Goal: Task Accomplishment & Management: Use online tool/utility

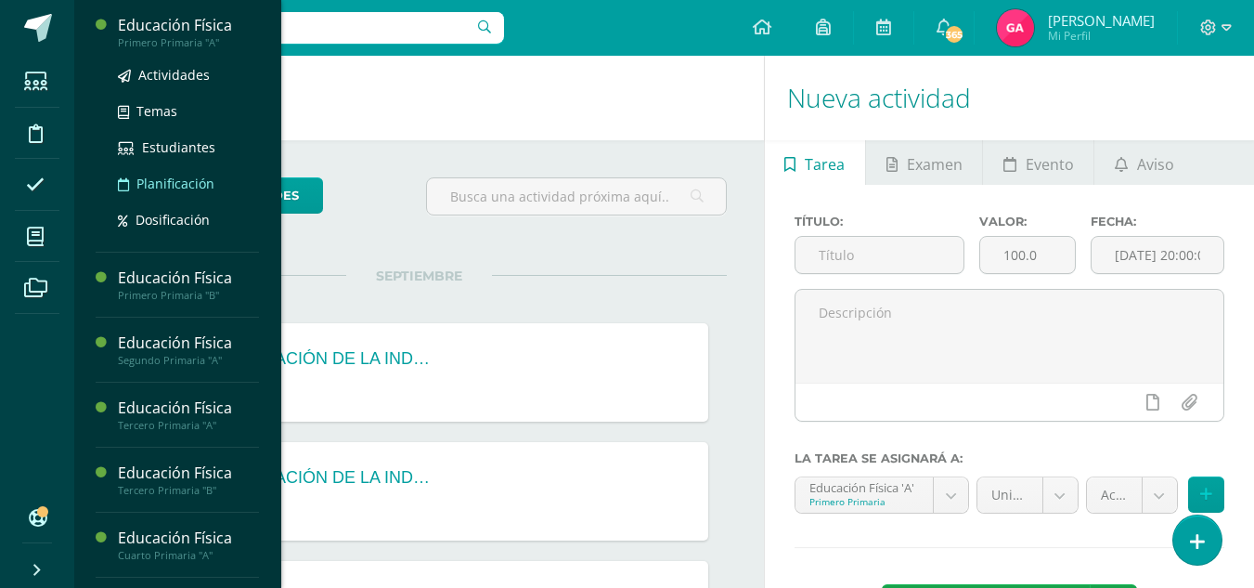
click at [183, 180] on span "Planificación" at bounding box center [175, 184] width 78 height 18
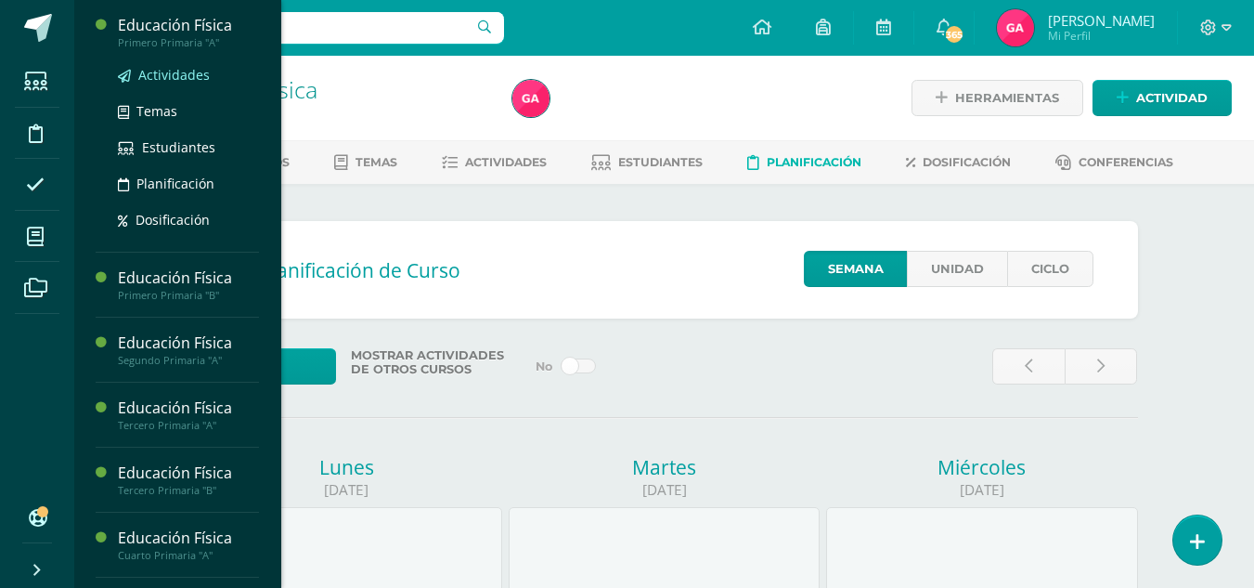
click at [174, 67] on span "Actividades" at bounding box center [173, 75] width 71 height 18
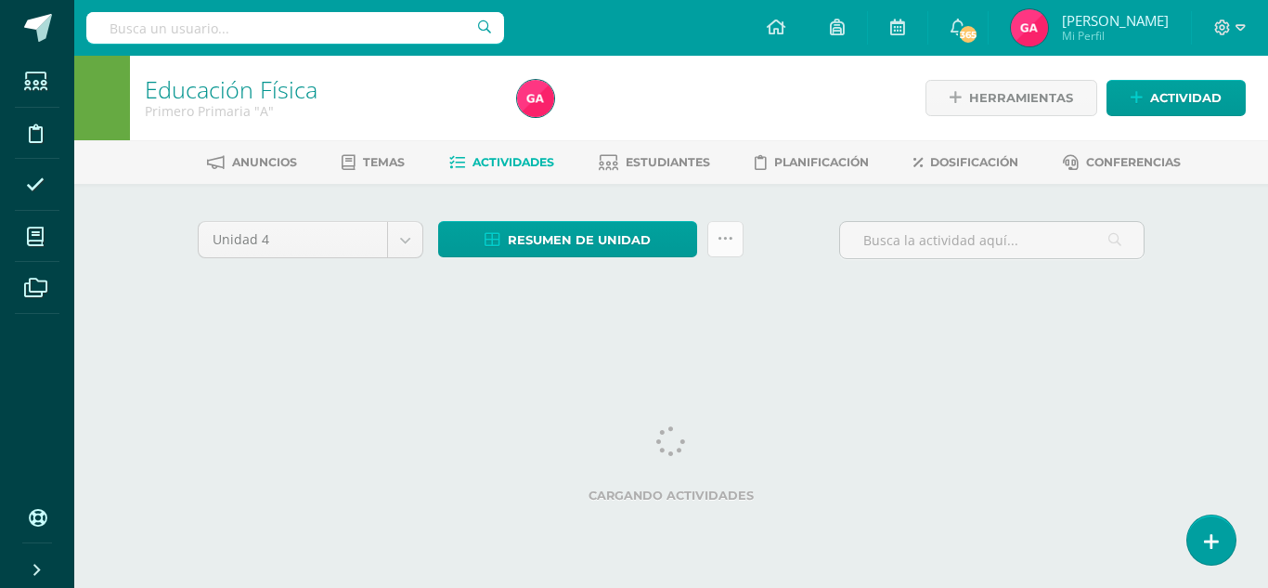
click at [738, 240] on link at bounding box center [725, 239] width 36 height 36
click at [725, 292] on div "Unidad 4 Unidad 1 Unidad 2 Unidad 3 Unidad 4 Resumen de unidad Descargar como H…" at bounding box center [671, 265] width 962 height 88
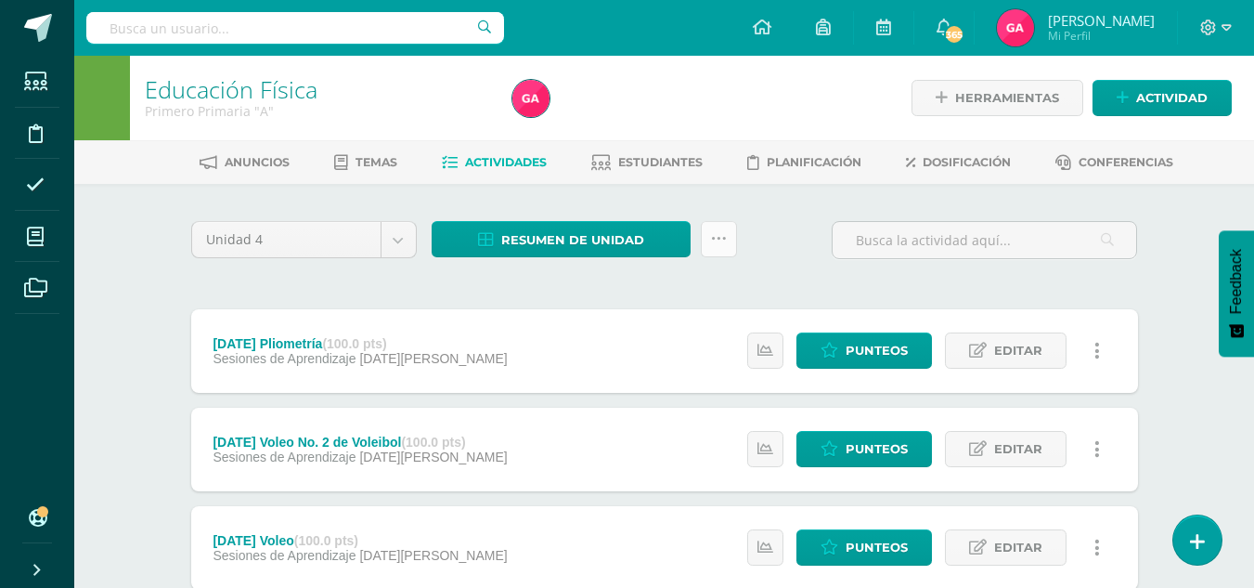
click at [723, 251] on link at bounding box center [719, 239] width 36 height 36
click at [744, 293] on div "Unidad 4 Unidad 1 Unidad 2 Unidad 3 Unidad 4 Resumen de unidad Descargar como H…" at bounding box center [665, 596] width 962 height 750
click at [746, 299] on div "Unidad 4 Unidad 1 Unidad 2 Unidad 3 Unidad 4 Resumen de unidad Descargar como H…" at bounding box center [665, 596] width 962 height 750
click at [725, 240] on icon at bounding box center [719, 239] width 16 height 16
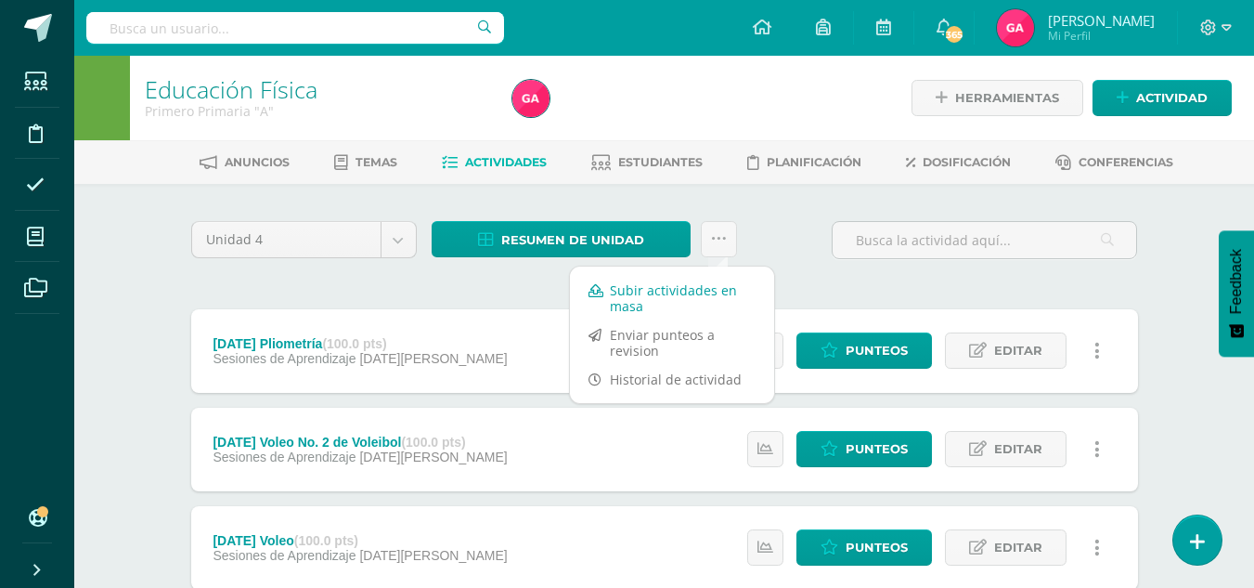
click at [696, 291] on link "Subir actividades en masa" at bounding box center [672, 298] width 204 height 45
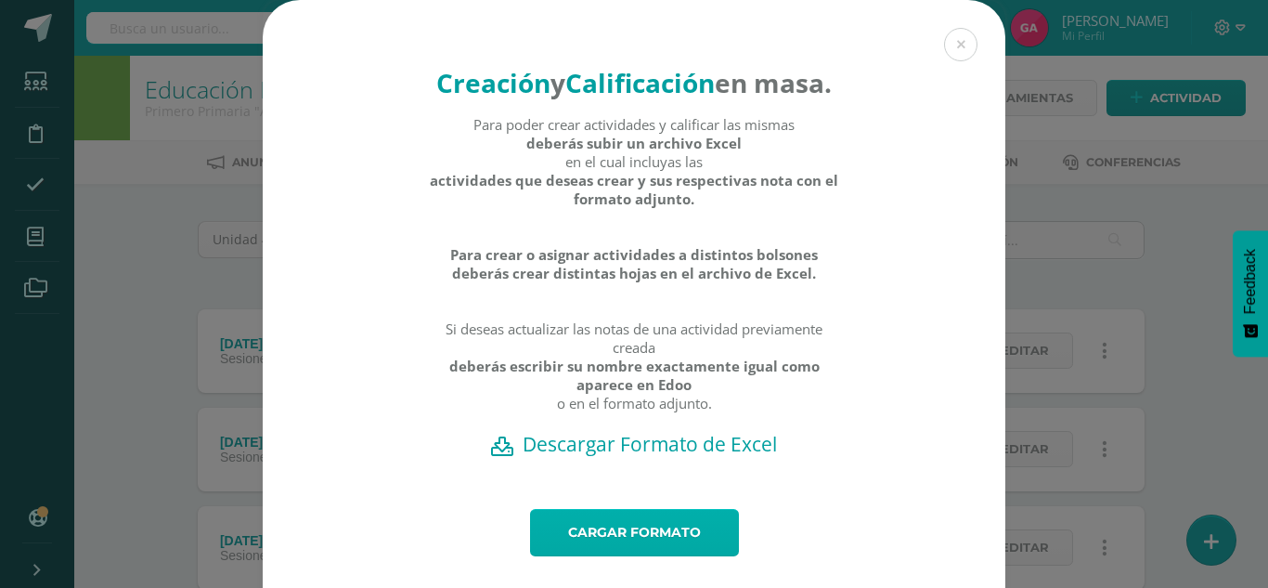
click at [655, 556] on link "Cargar formato" at bounding box center [634, 532] width 209 height 47
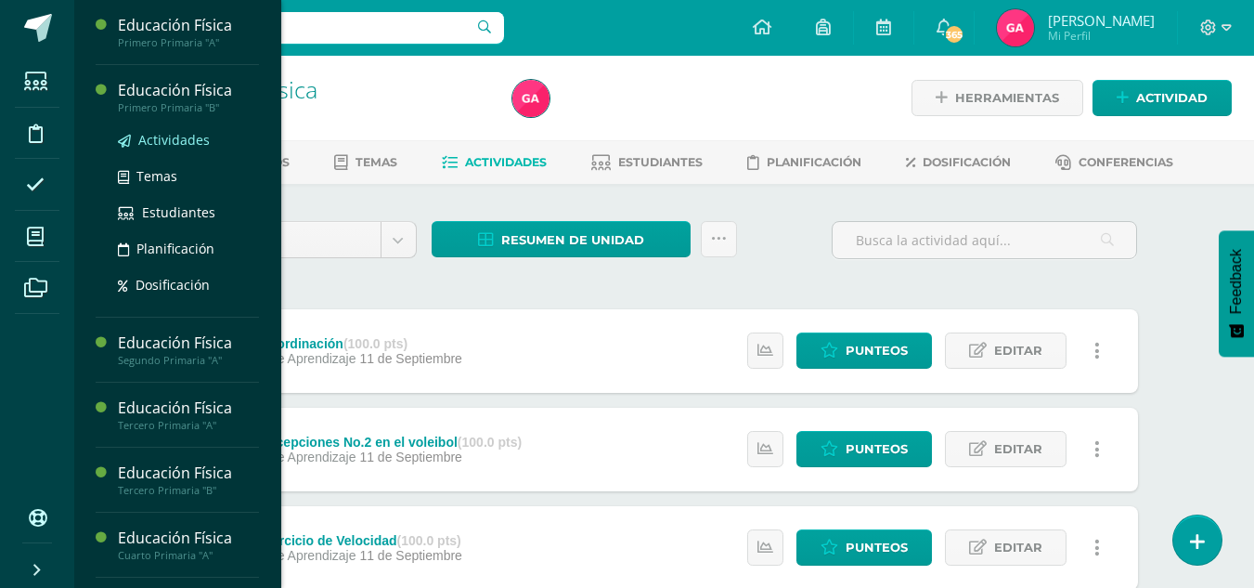
click at [180, 144] on span "Actividades" at bounding box center [173, 140] width 71 height 18
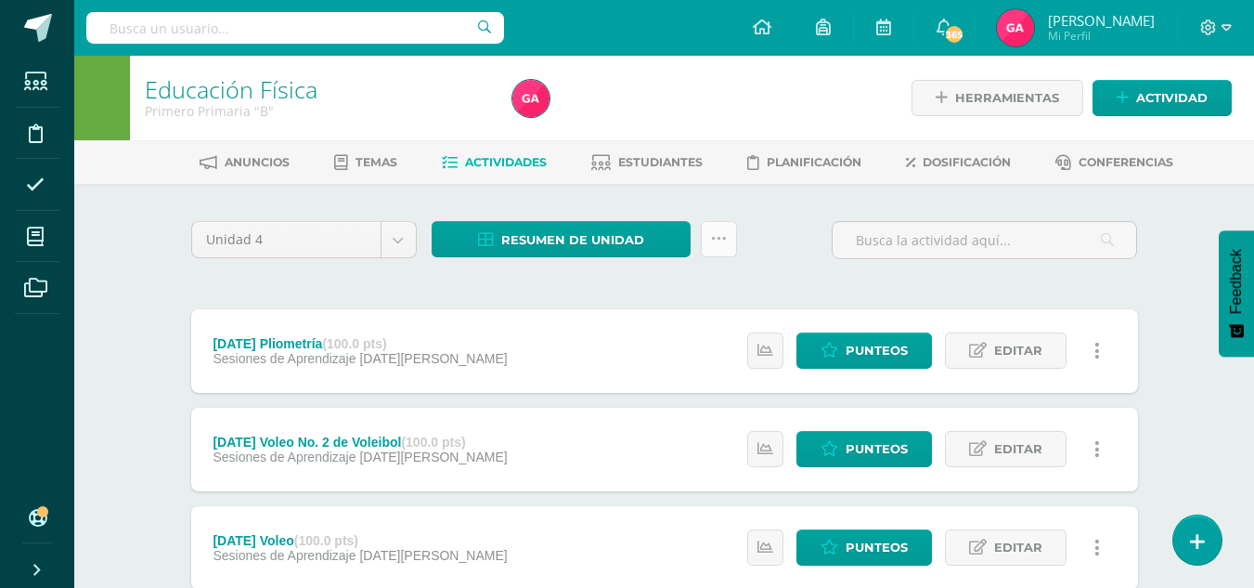
click at [725, 240] on icon at bounding box center [719, 239] width 16 height 16
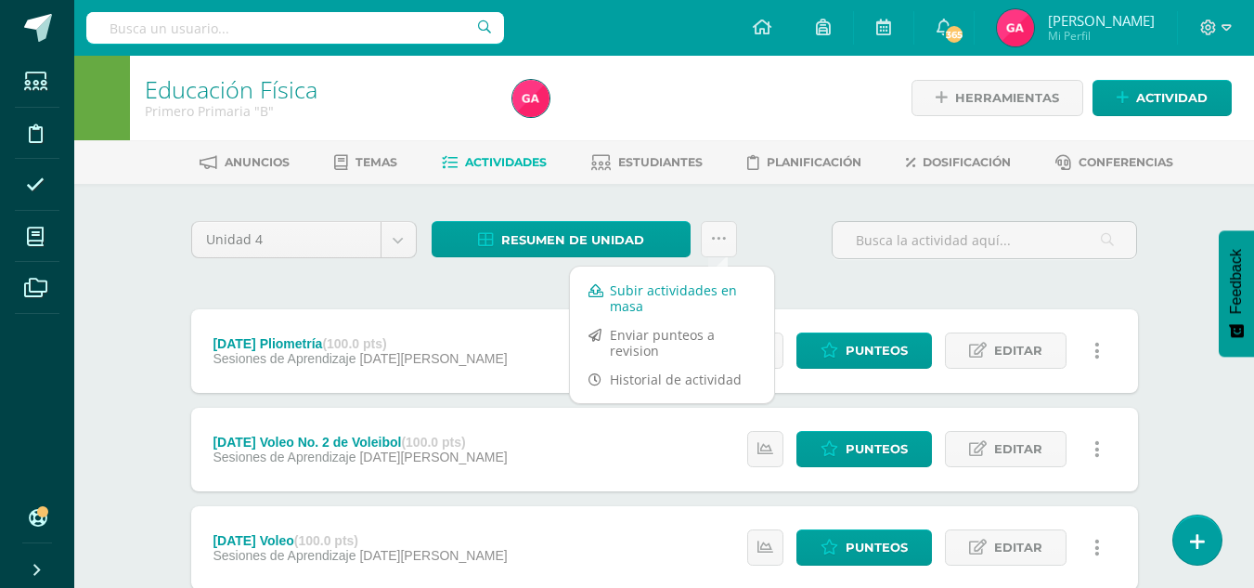
click at [709, 292] on link "Subir actividades en masa" at bounding box center [672, 298] width 204 height 45
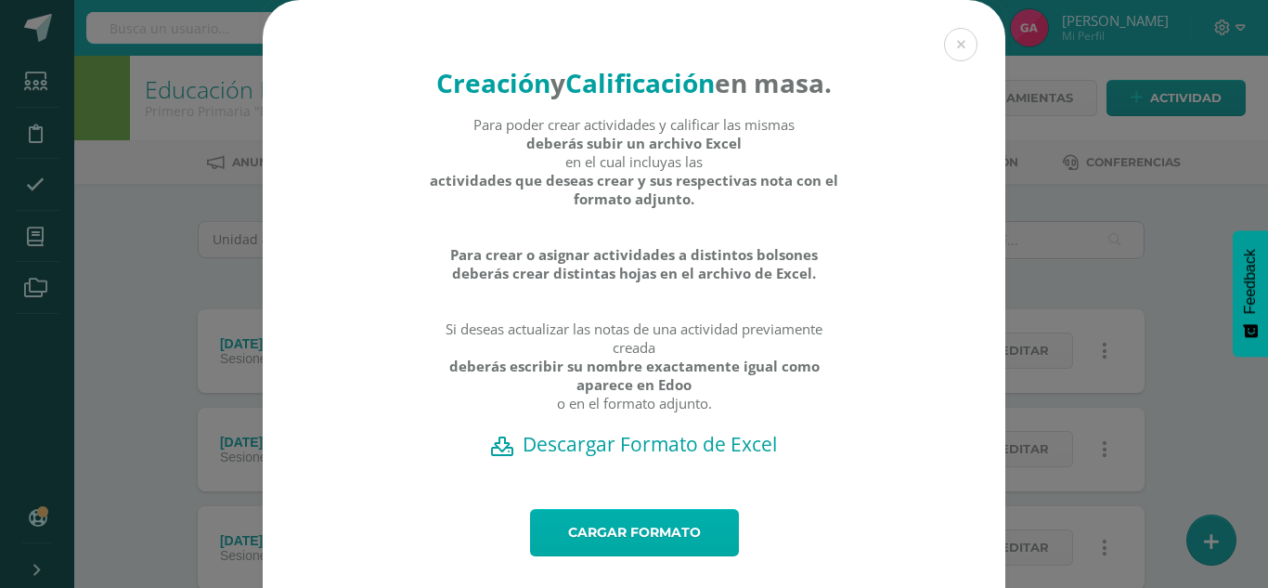
click at [634, 556] on link "Cargar formato" at bounding box center [634, 532] width 209 height 47
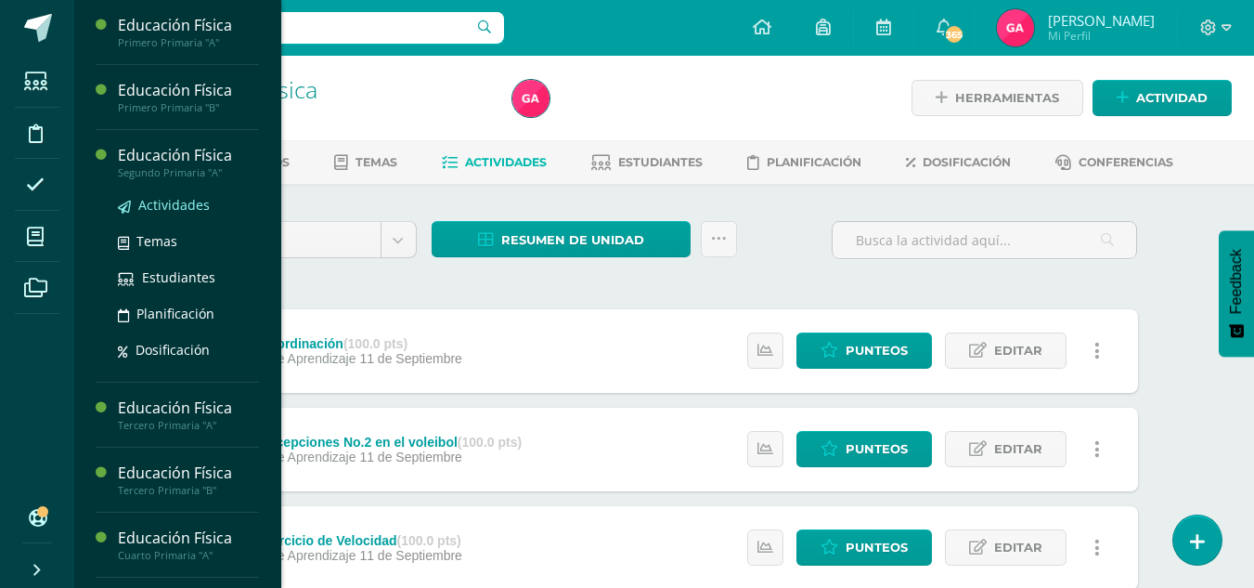
click at [183, 208] on span "Actividades" at bounding box center [173, 205] width 71 height 18
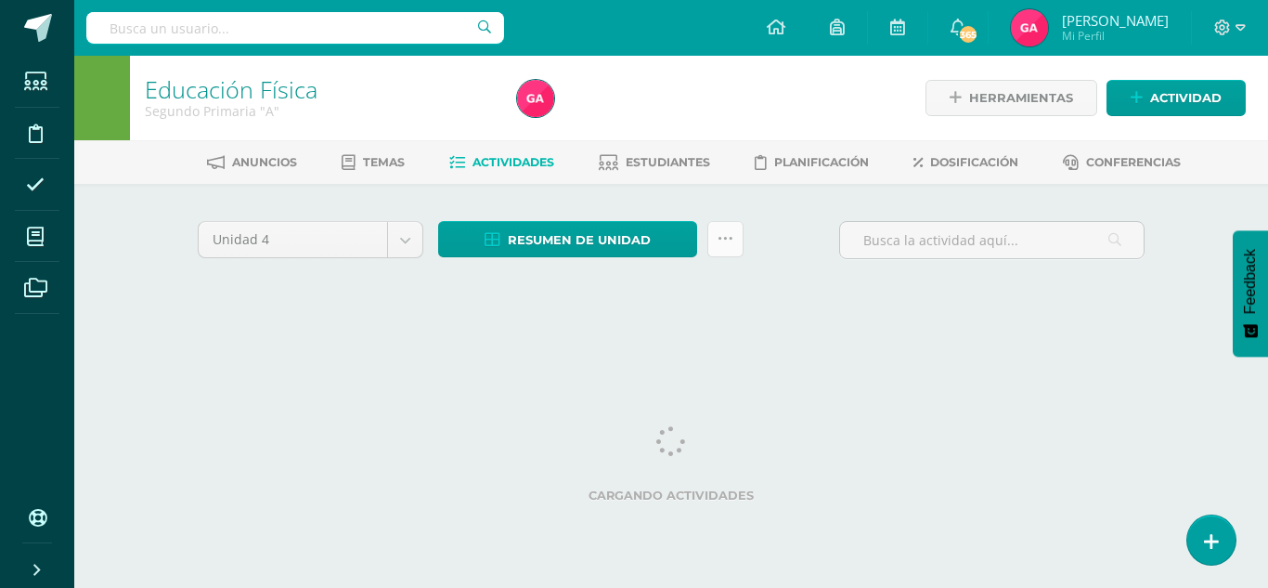
click at [729, 251] on link at bounding box center [725, 239] width 36 height 36
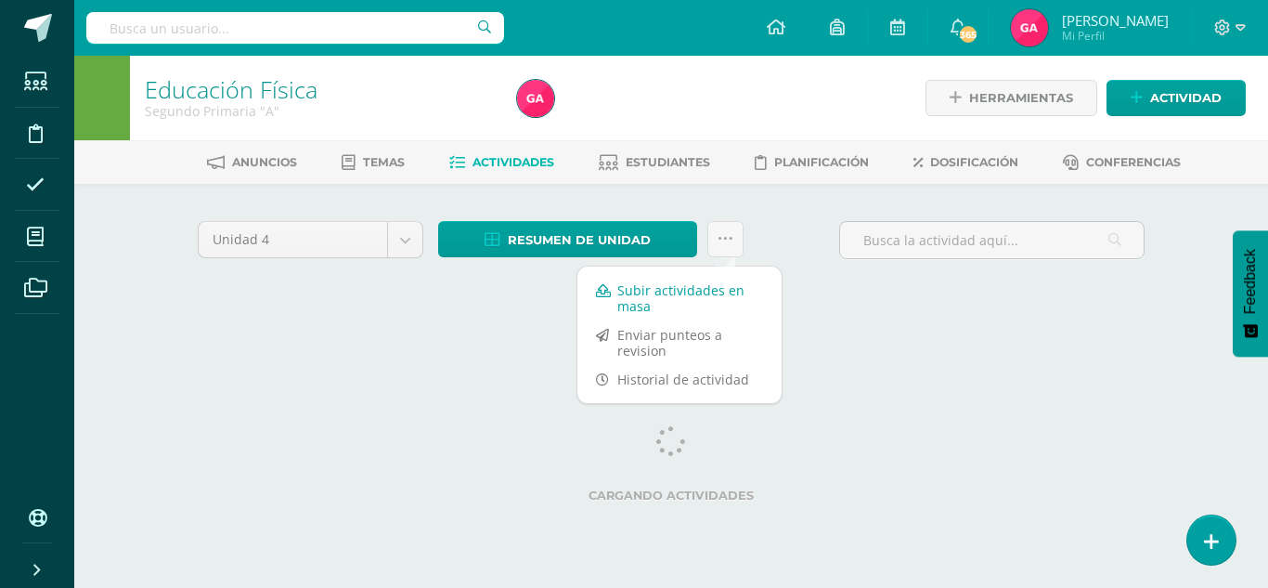
click at [703, 296] on link "Subir actividades en masa" at bounding box center [679, 298] width 204 height 45
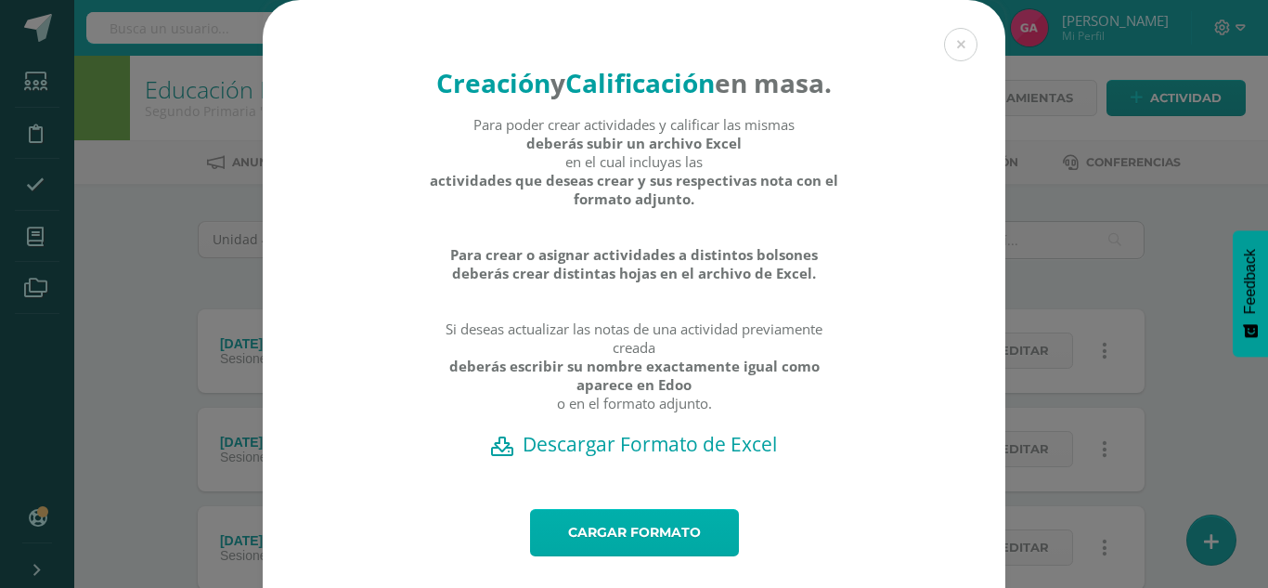
click at [658, 556] on link "Cargar formato" at bounding box center [634, 532] width 209 height 47
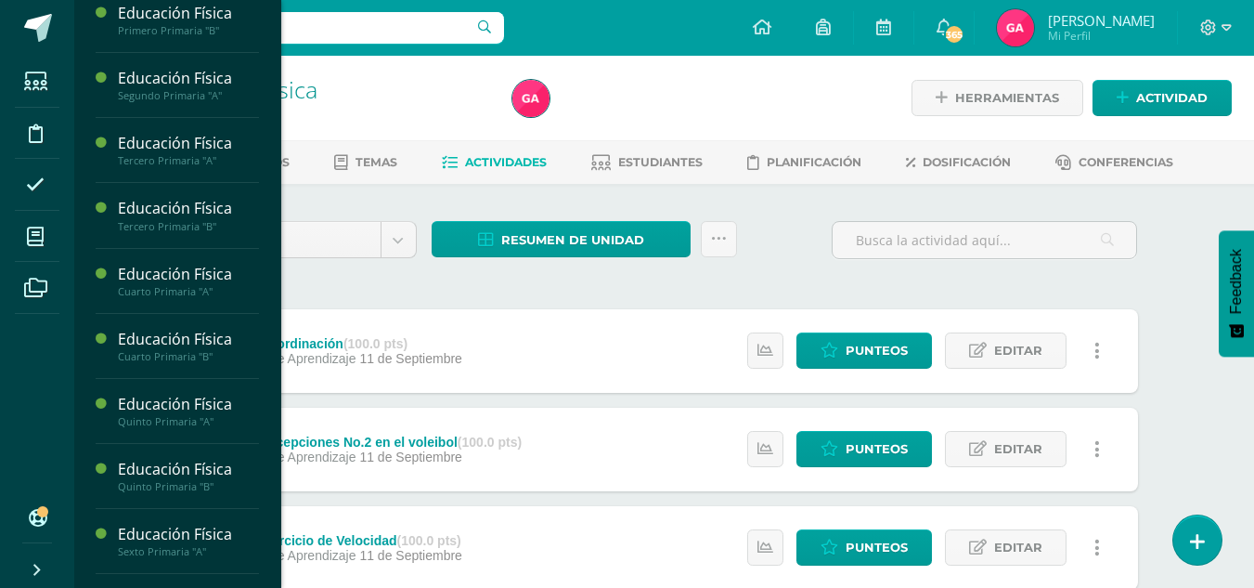
scroll to position [66, 0]
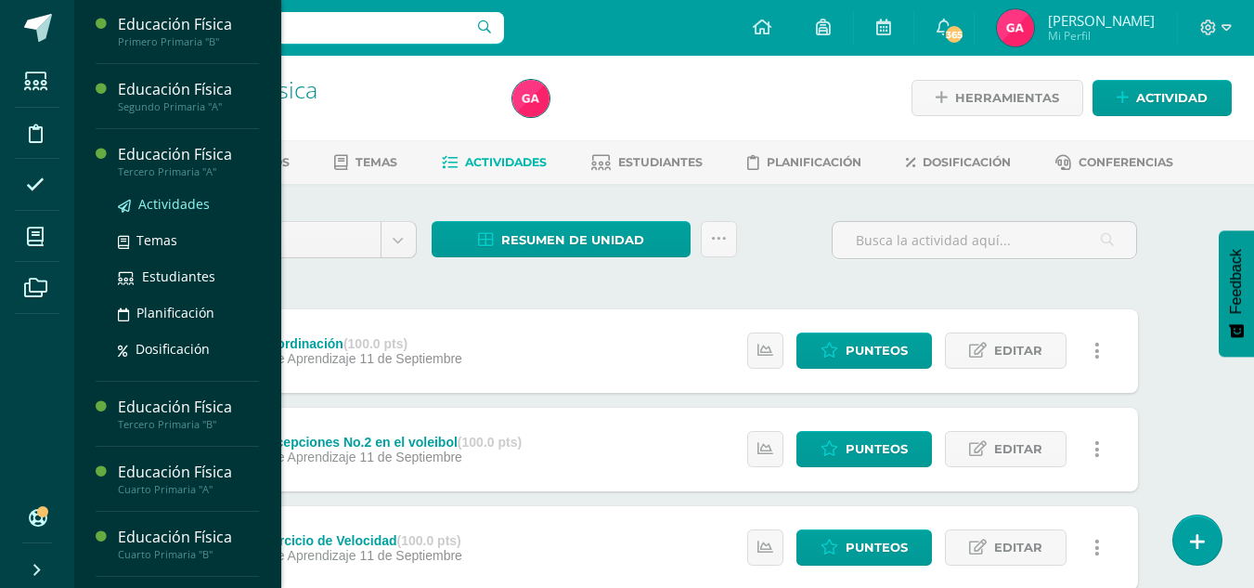
click at [167, 201] on span "Actividades" at bounding box center [173, 204] width 71 height 18
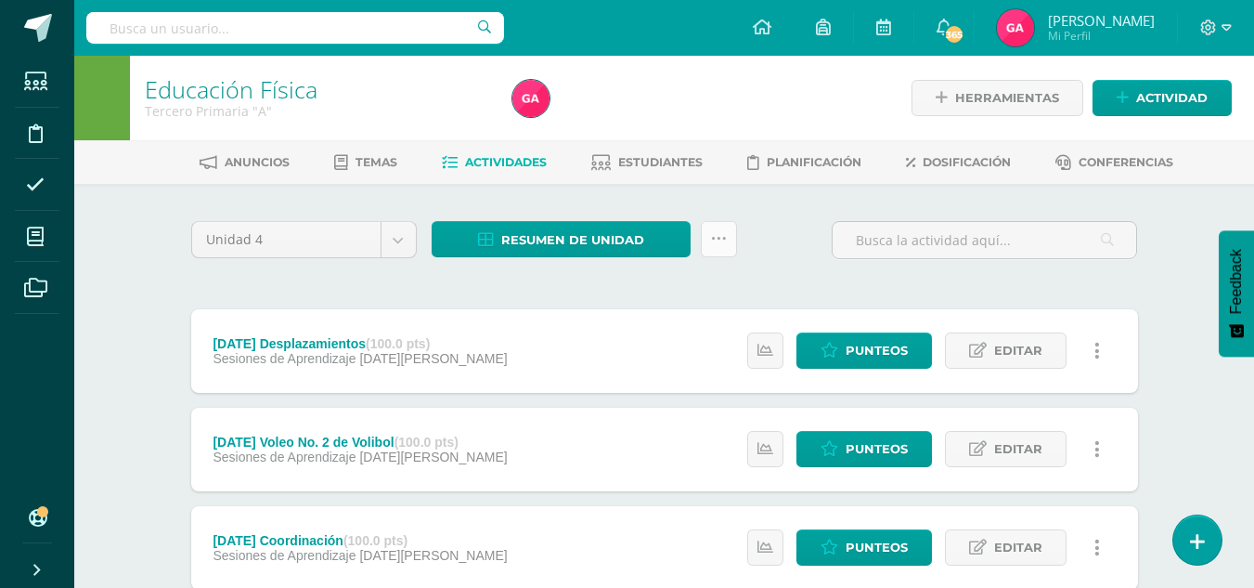
click at [726, 243] on link at bounding box center [719, 239] width 36 height 36
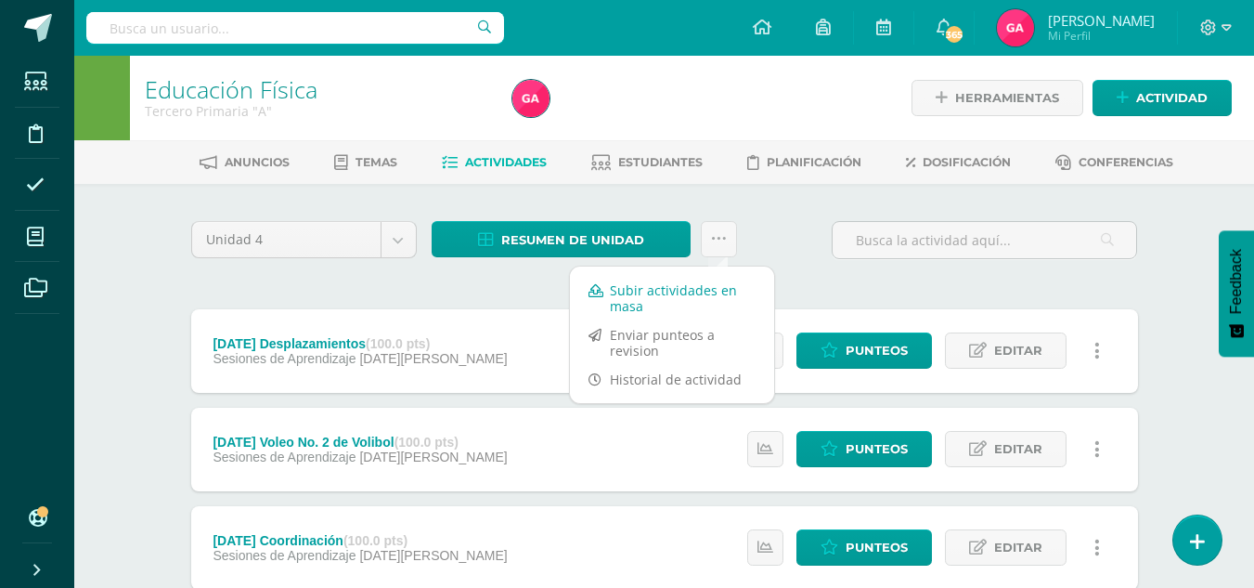
click at [697, 288] on link "Subir actividades en masa" at bounding box center [672, 298] width 204 height 45
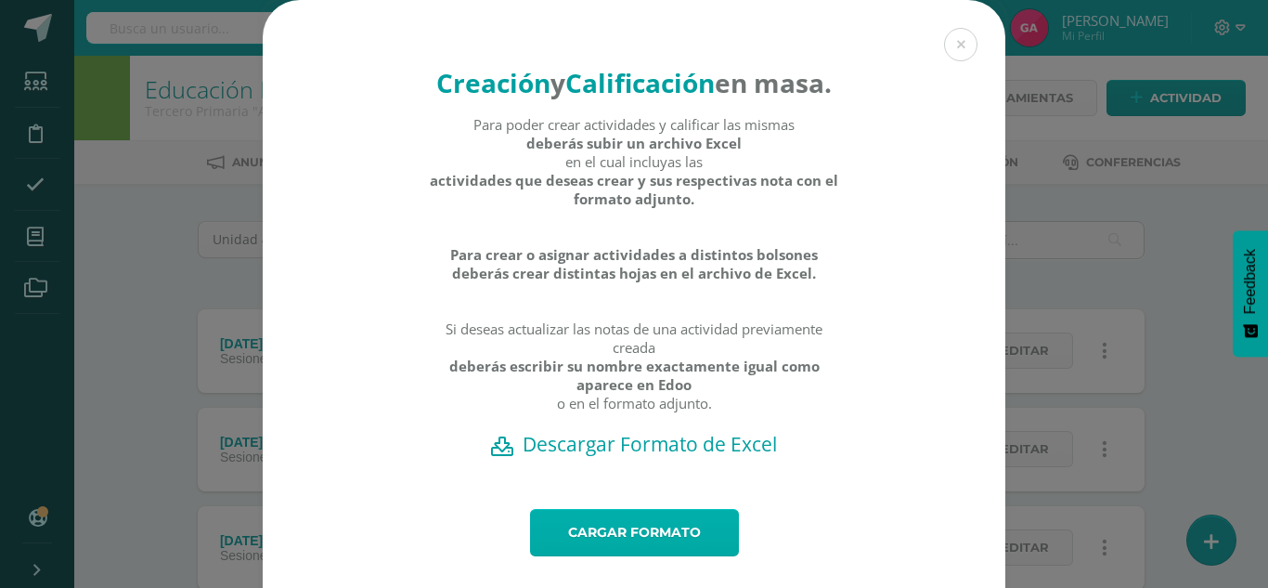
click at [633, 556] on link "Cargar formato" at bounding box center [634, 532] width 209 height 47
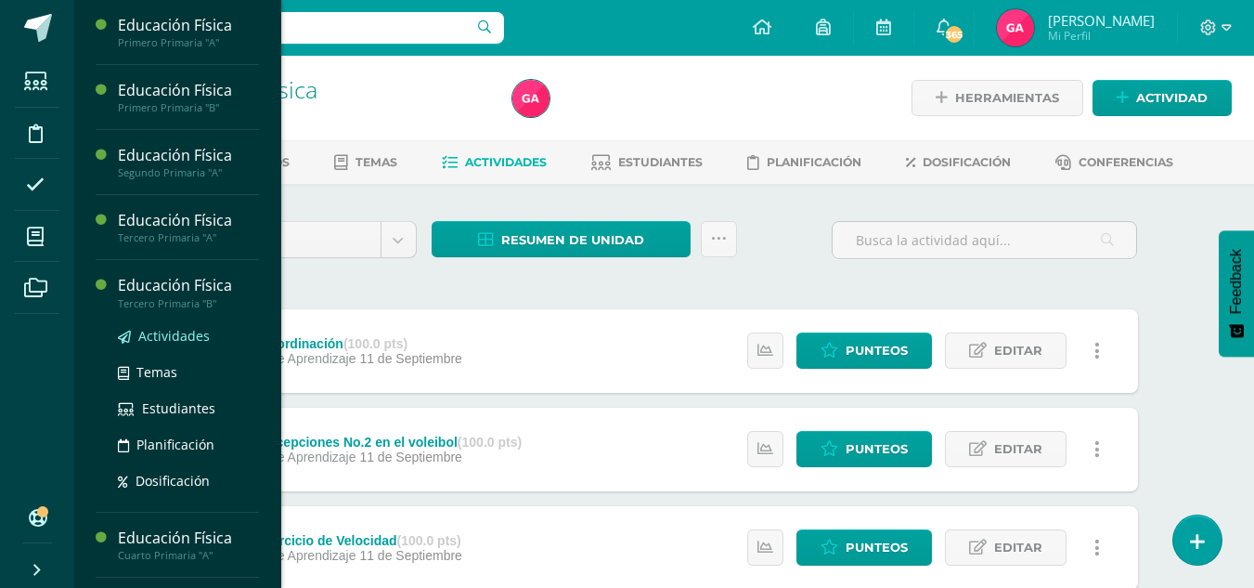
click at [160, 341] on span "Actividades" at bounding box center [173, 336] width 71 height 18
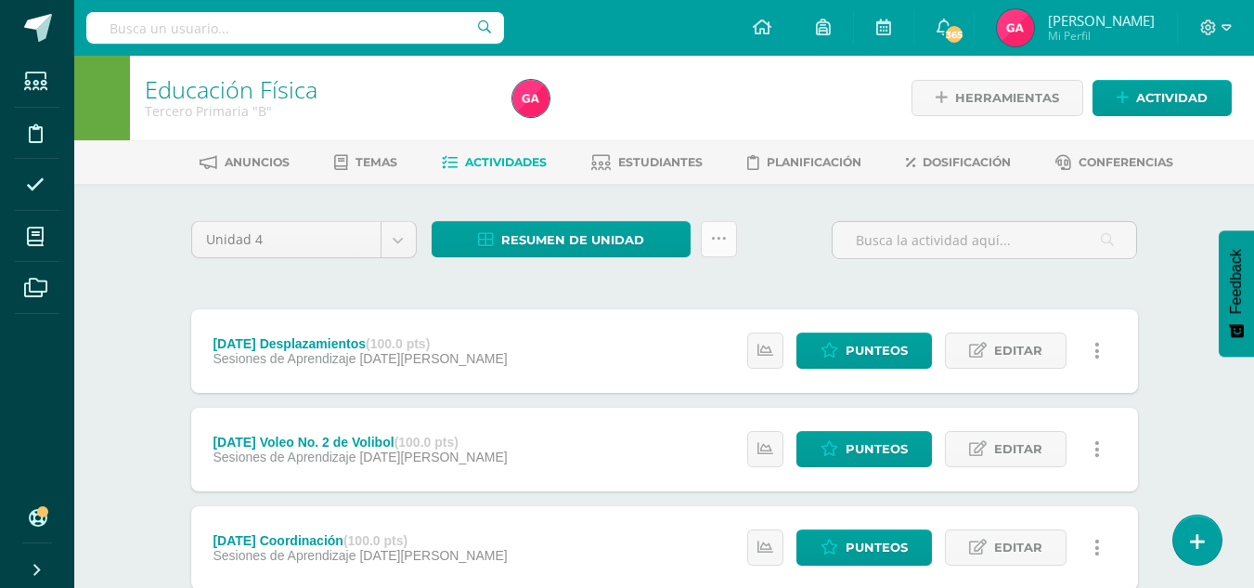
click at [733, 236] on link at bounding box center [719, 239] width 36 height 36
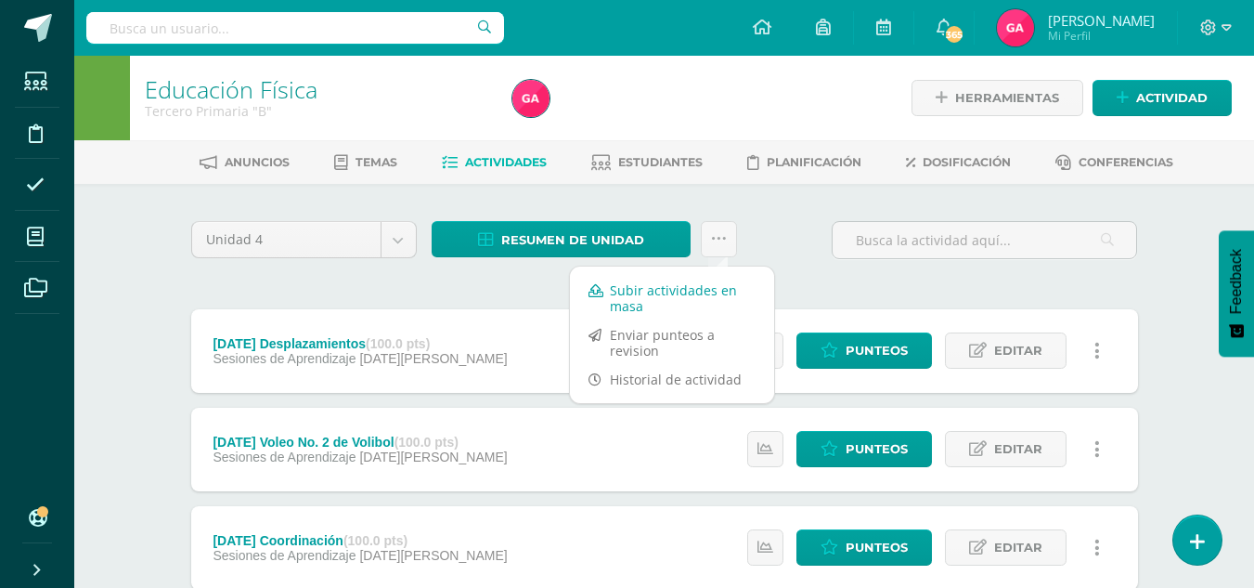
click at [702, 295] on link "Subir actividades en masa" at bounding box center [672, 298] width 204 height 45
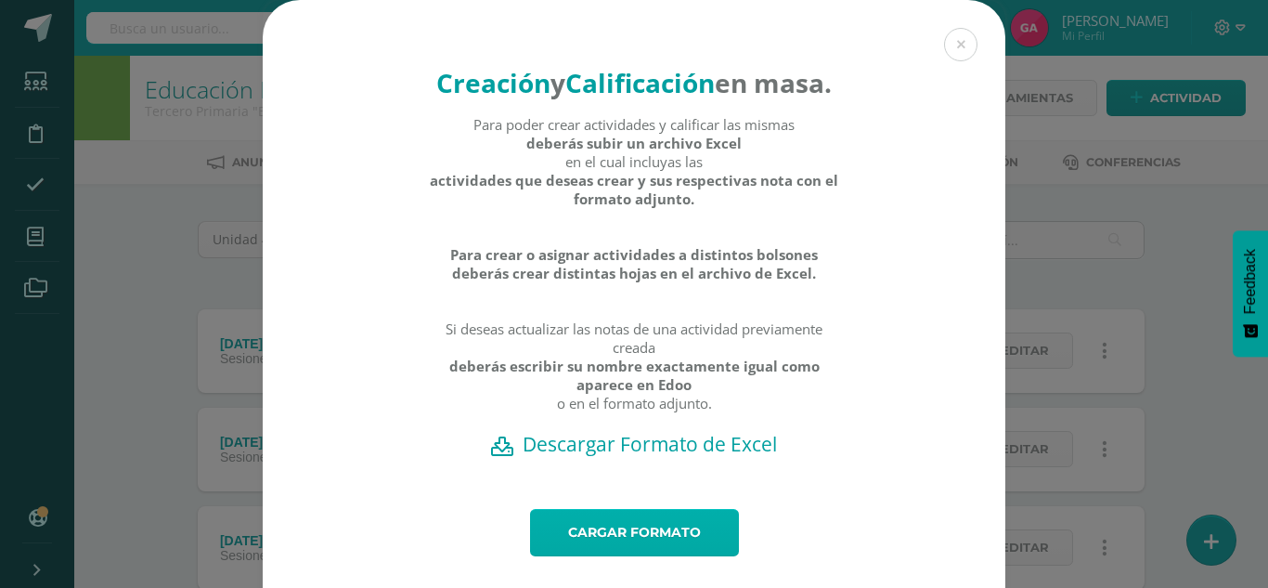
click at [655, 555] on link "Cargar formato" at bounding box center [634, 532] width 209 height 47
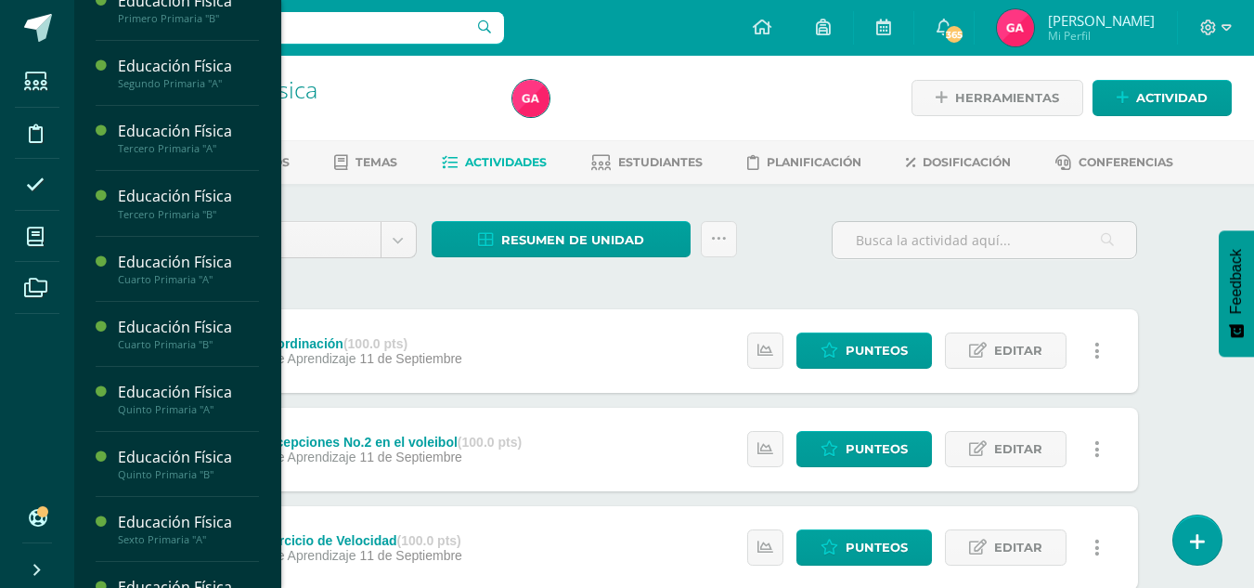
scroll to position [97, 0]
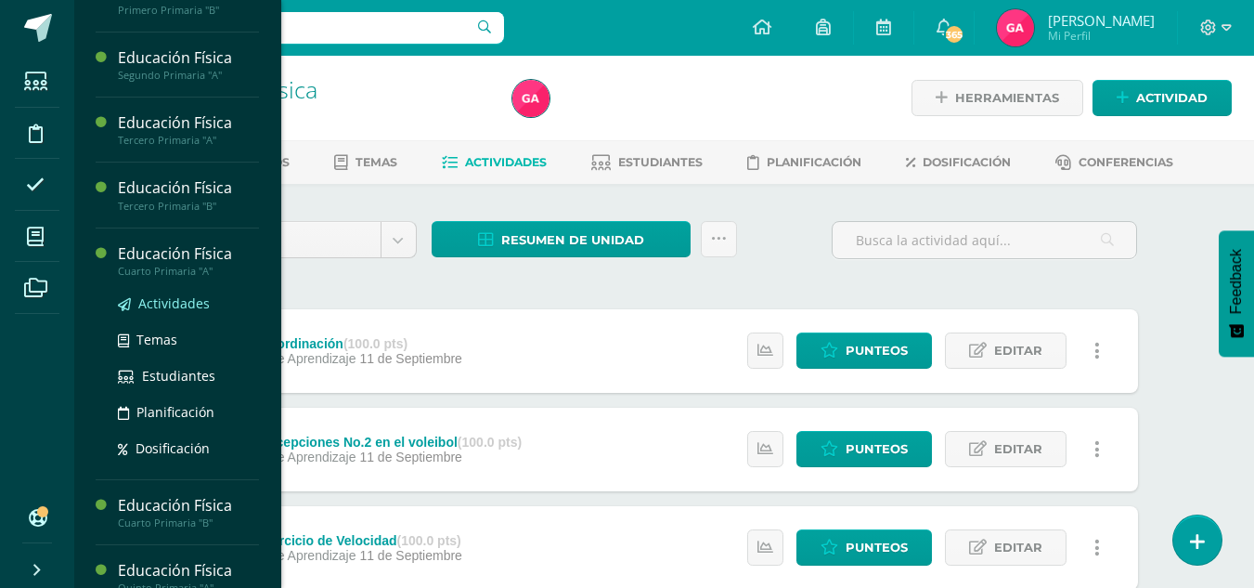
click at [173, 296] on span "Actividades" at bounding box center [173, 303] width 71 height 18
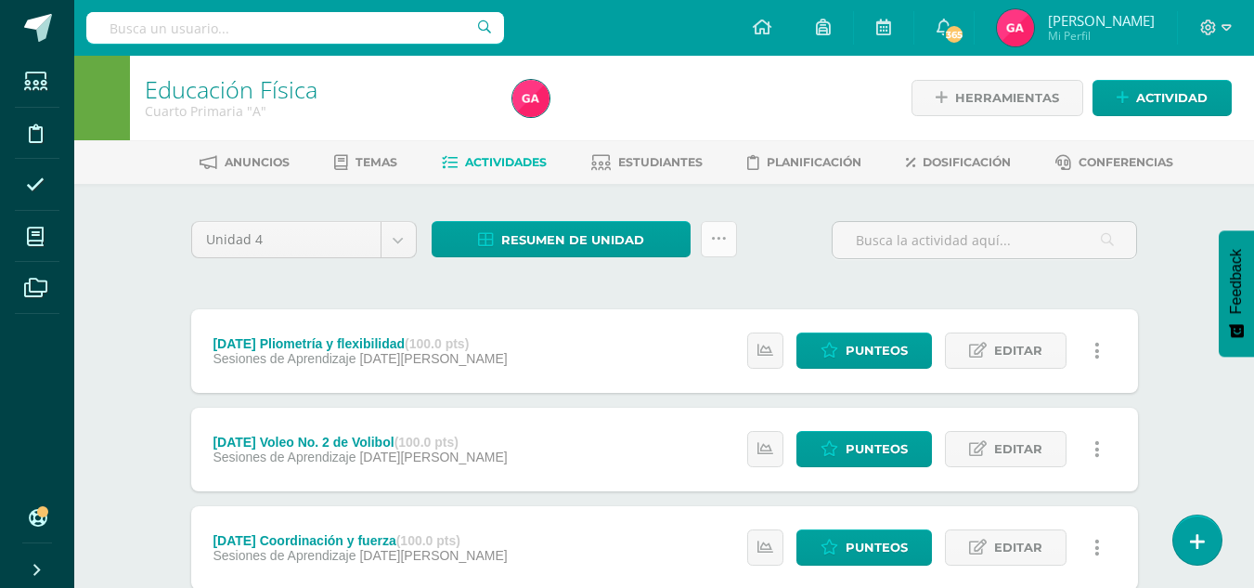
click at [722, 247] on link at bounding box center [719, 239] width 36 height 36
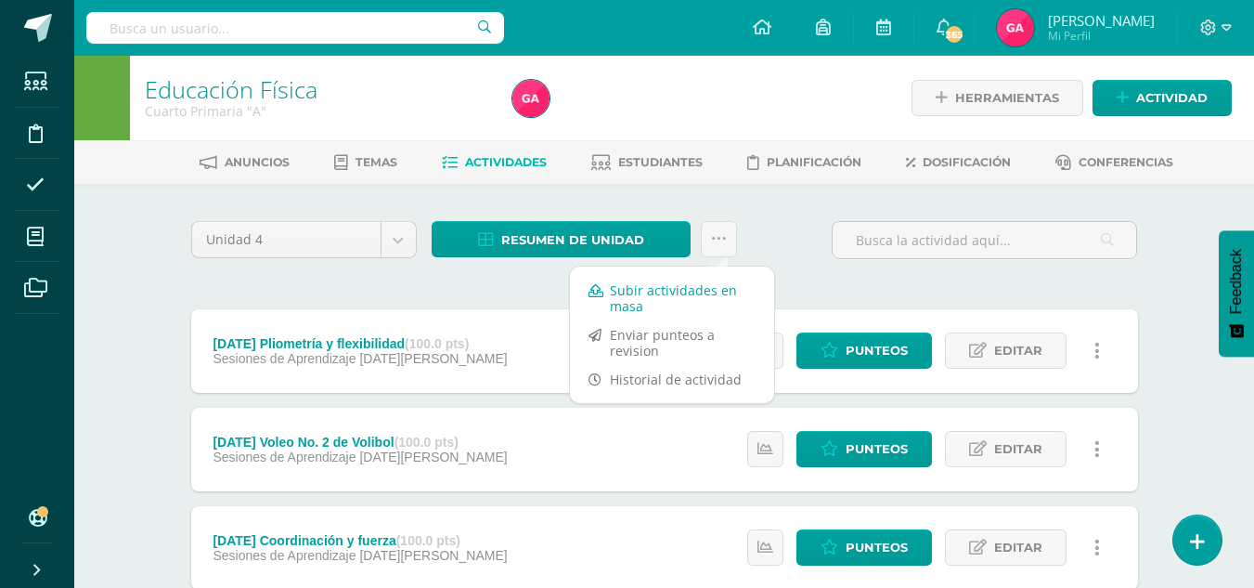
click at [697, 287] on link "Subir actividades en masa" at bounding box center [672, 298] width 204 height 45
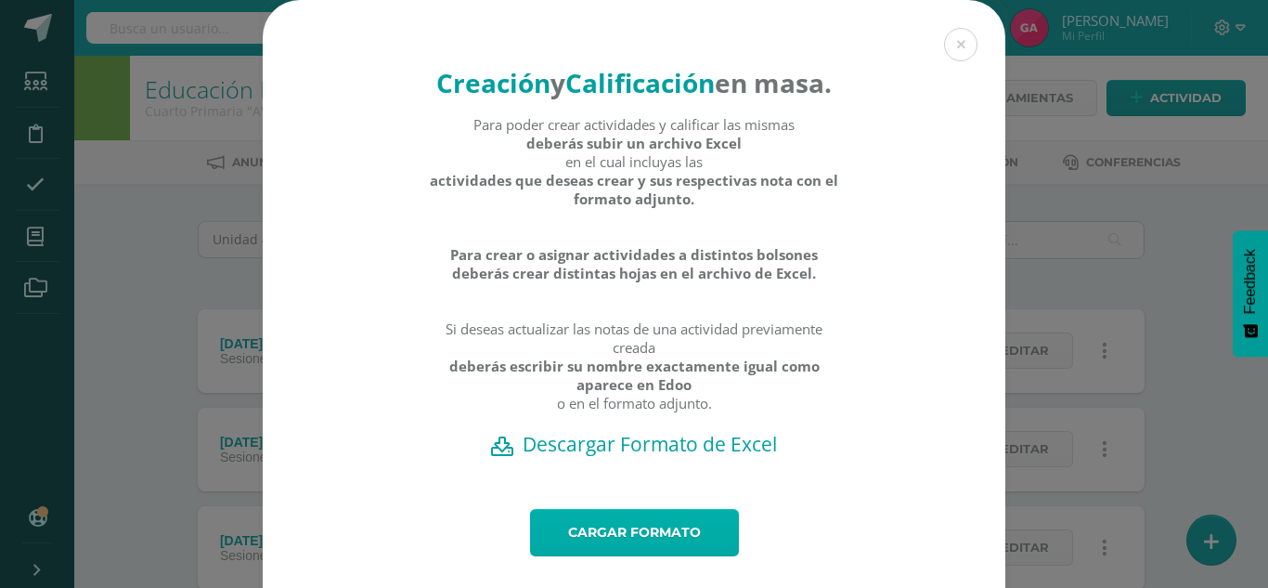
click at [666, 555] on link "Cargar formato" at bounding box center [634, 532] width 209 height 47
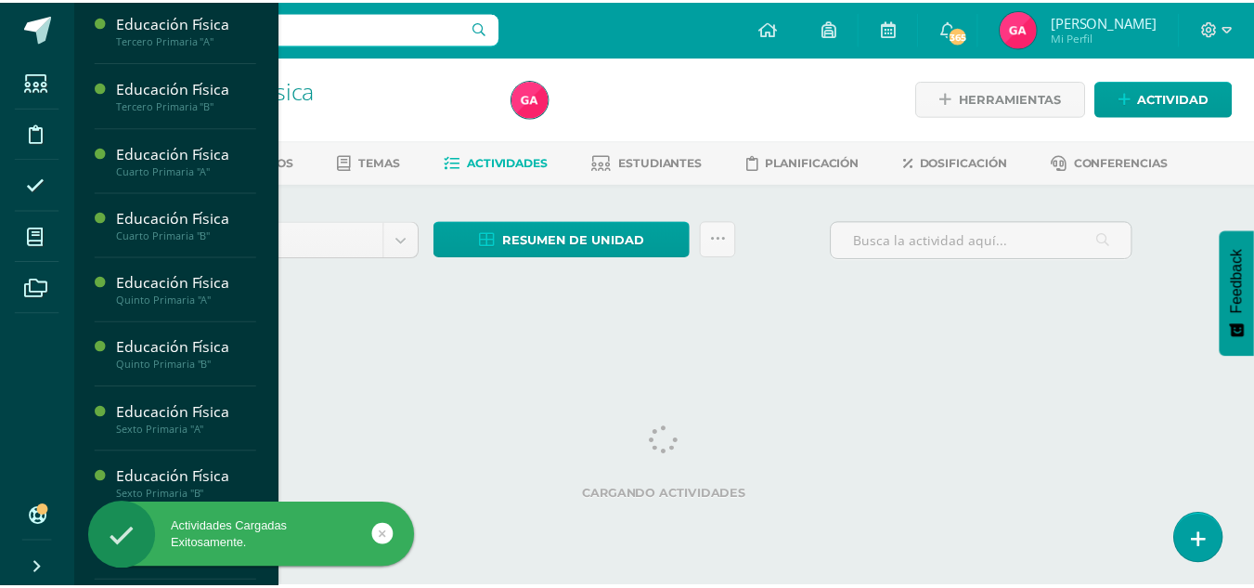
scroll to position [199, 0]
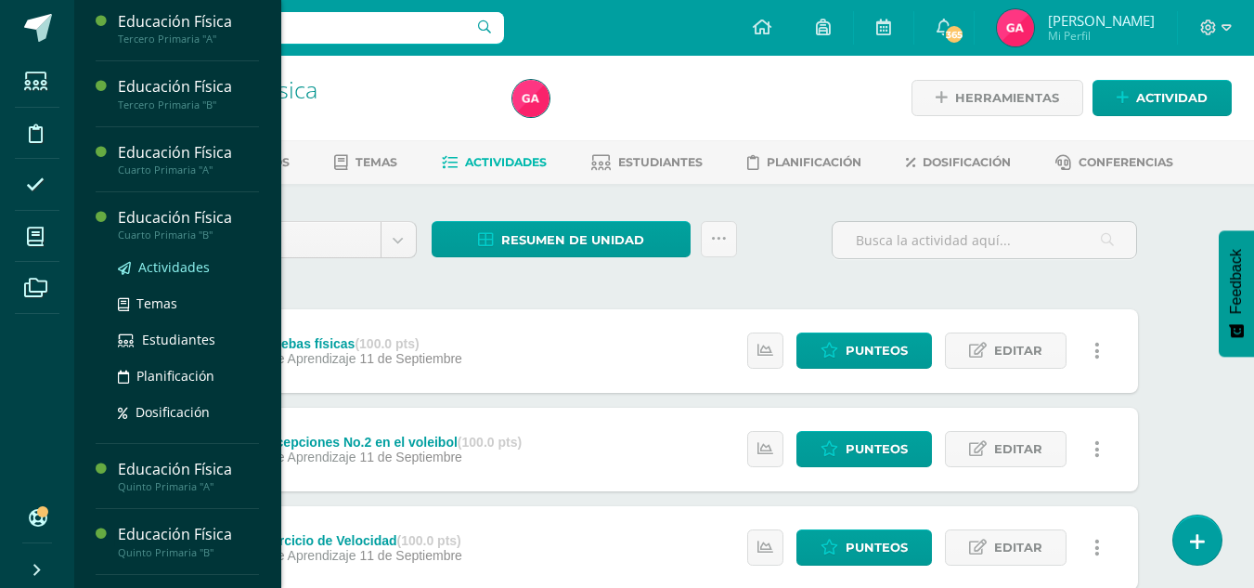
click at [168, 267] on span "Actividades" at bounding box center [173, 267] width 71 height 18
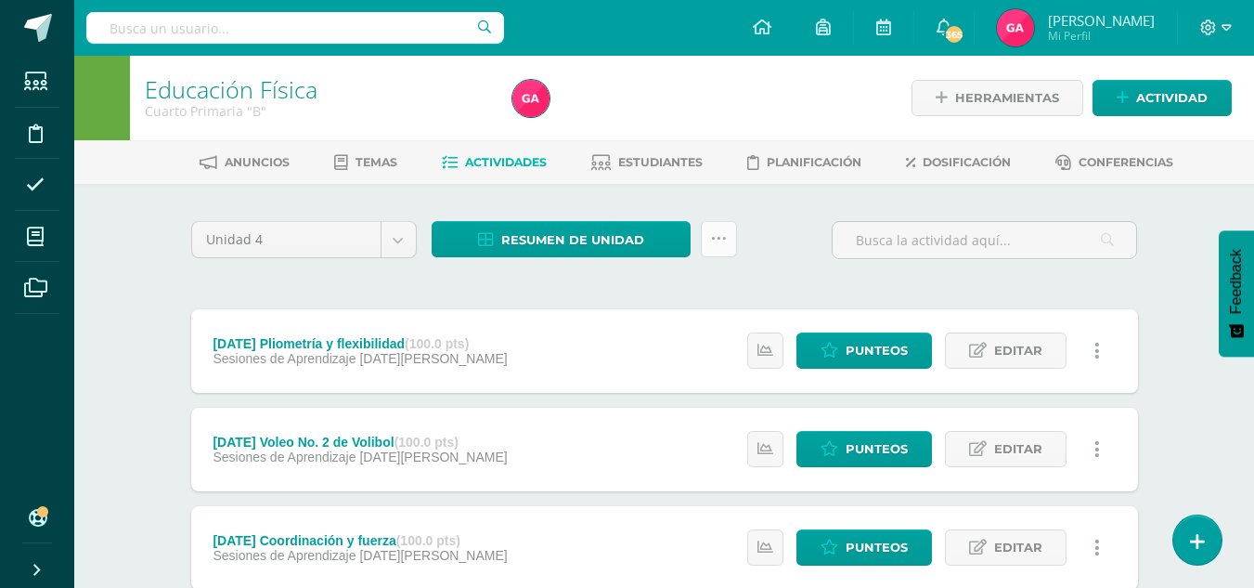
click at [733, 241] on link at bounding box center [719, 239] width 36 height 36
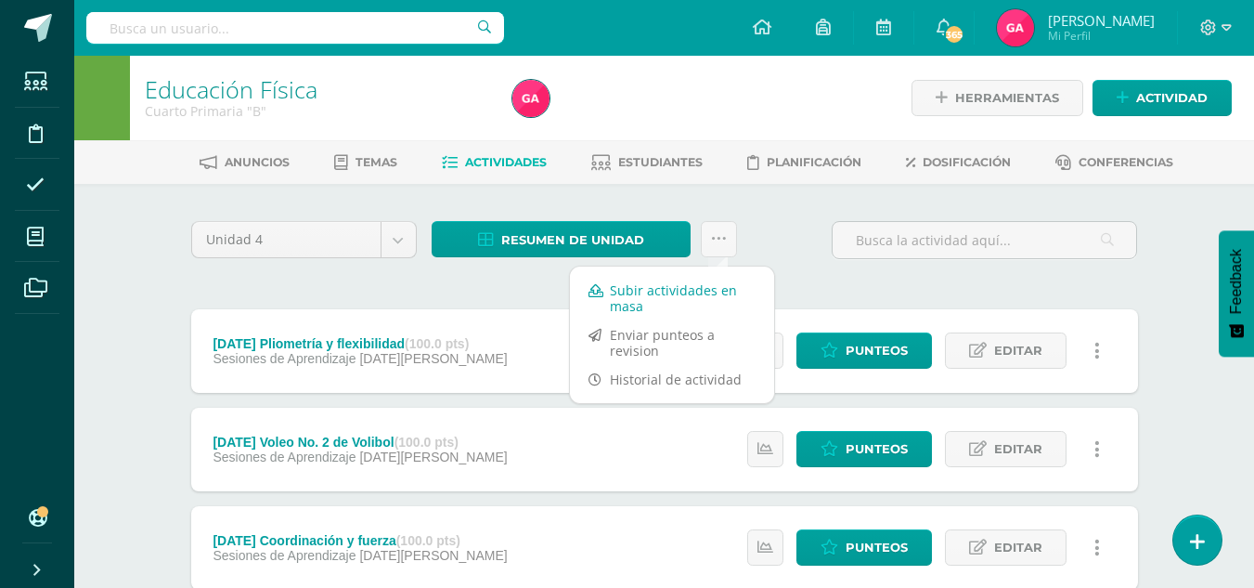
click at [707, 287] on link "Subir actividades en masa" at bounding box center [672, 298] width 204 height 45
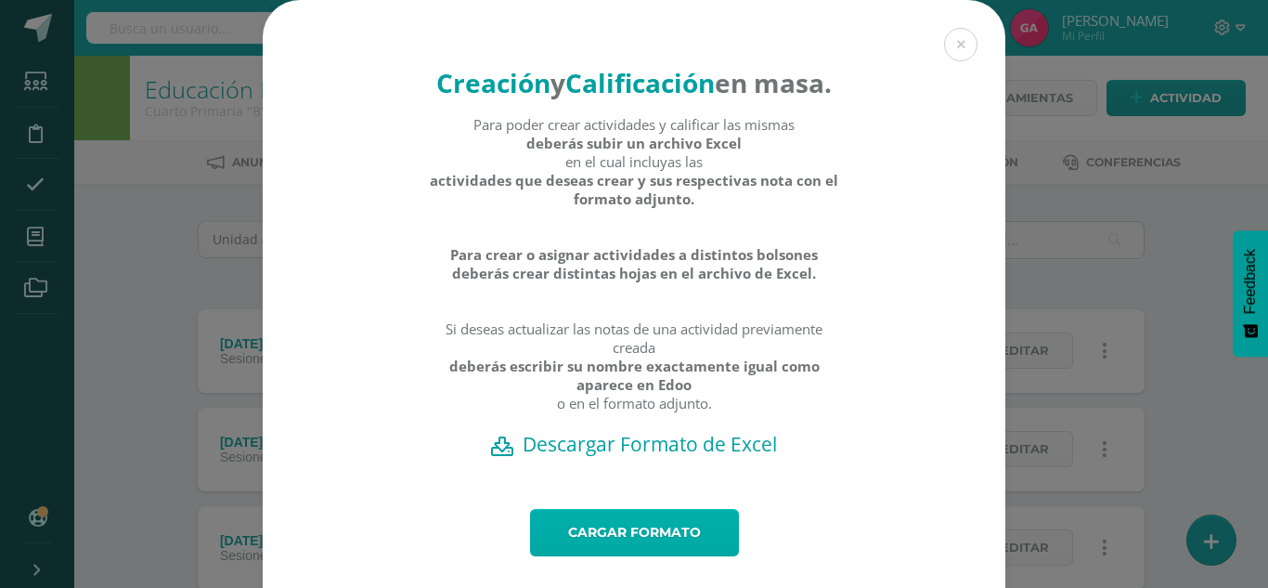
click at [659, 556] on link "Cargar formato" at bounding box center [634, 532] width 209 height 47
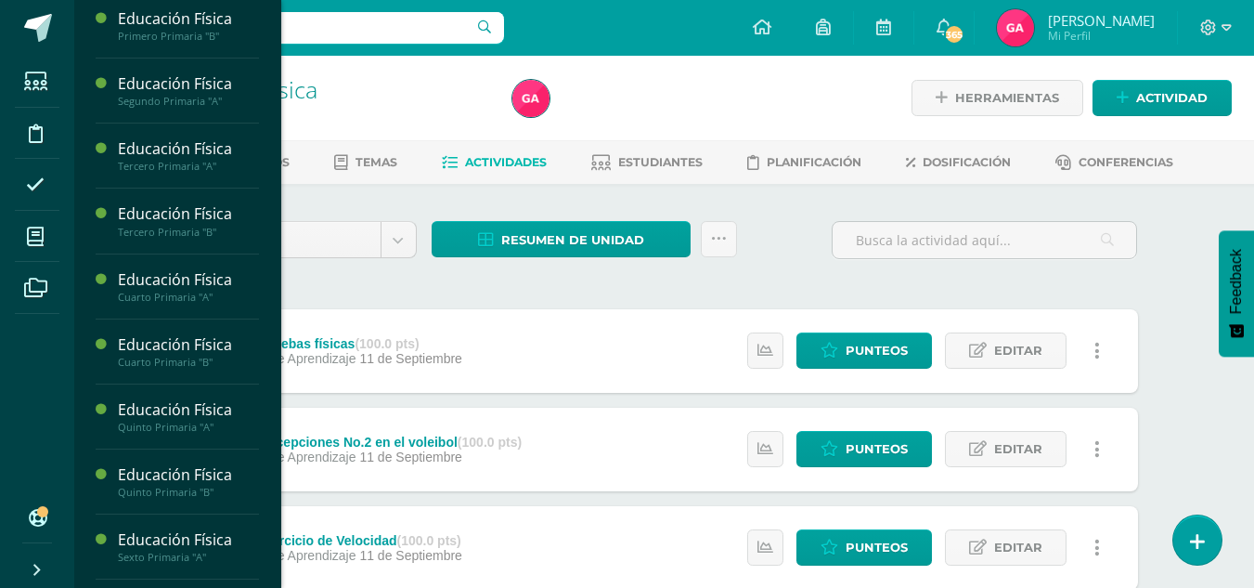
scroll to position [77, 0]
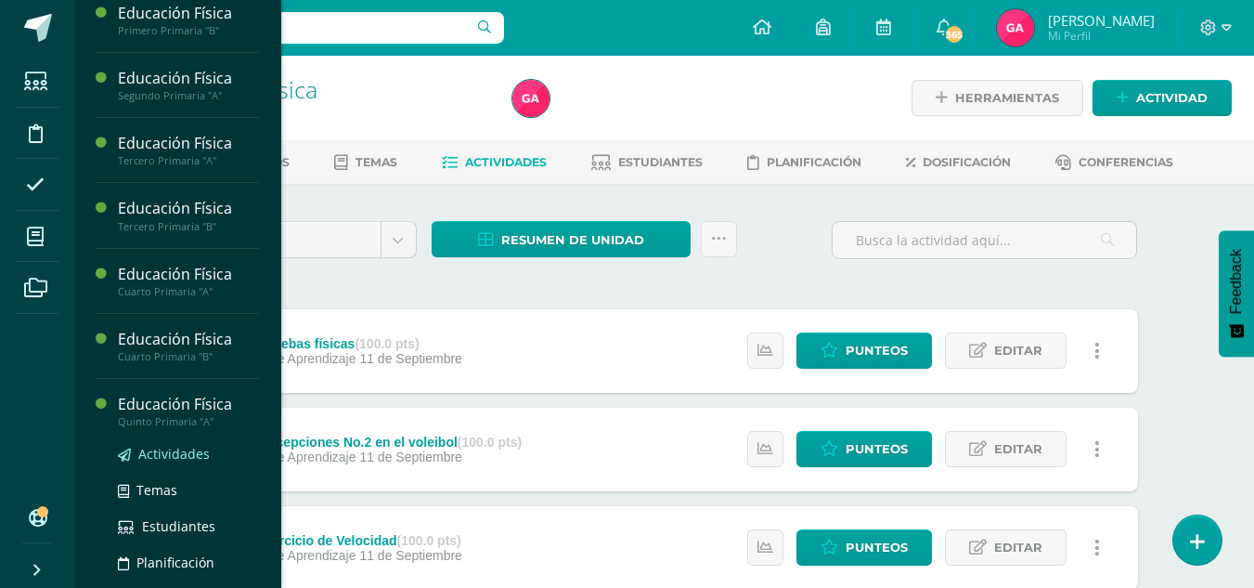
click at [182, 453] on span "Actividades" at bounding box center [173, 454] width 71 height 18
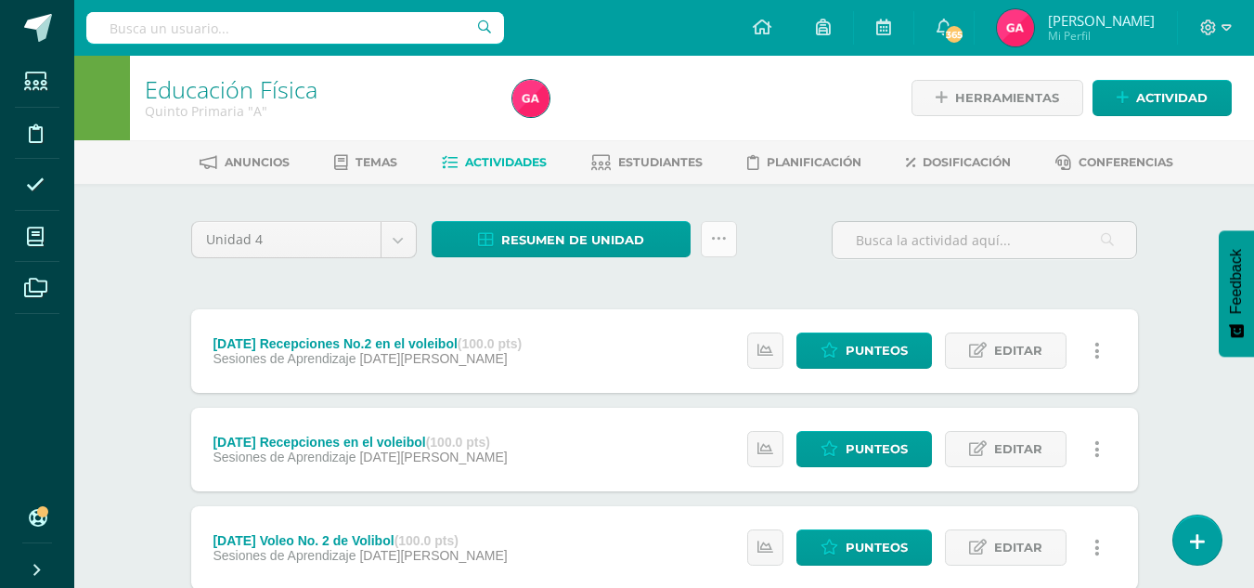
click at [724, 234] on icon at bounding box center [719, 239] width 16 height 16
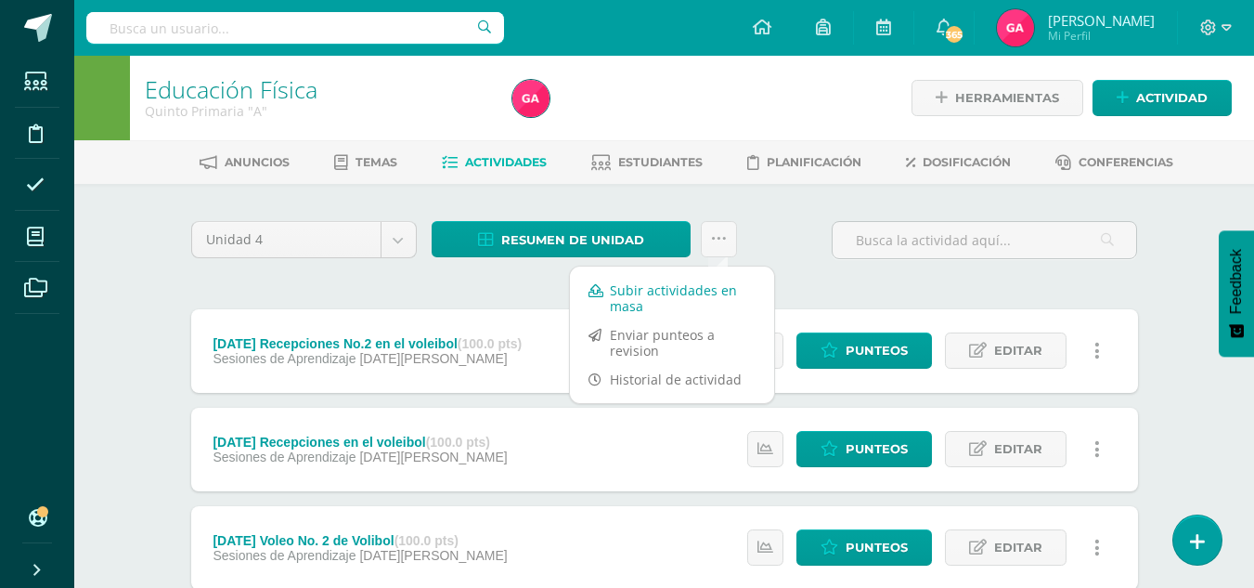
click at [690, 313] on link "Subir actividades en masa" at bounding box center [672, 298] width 204 height 45
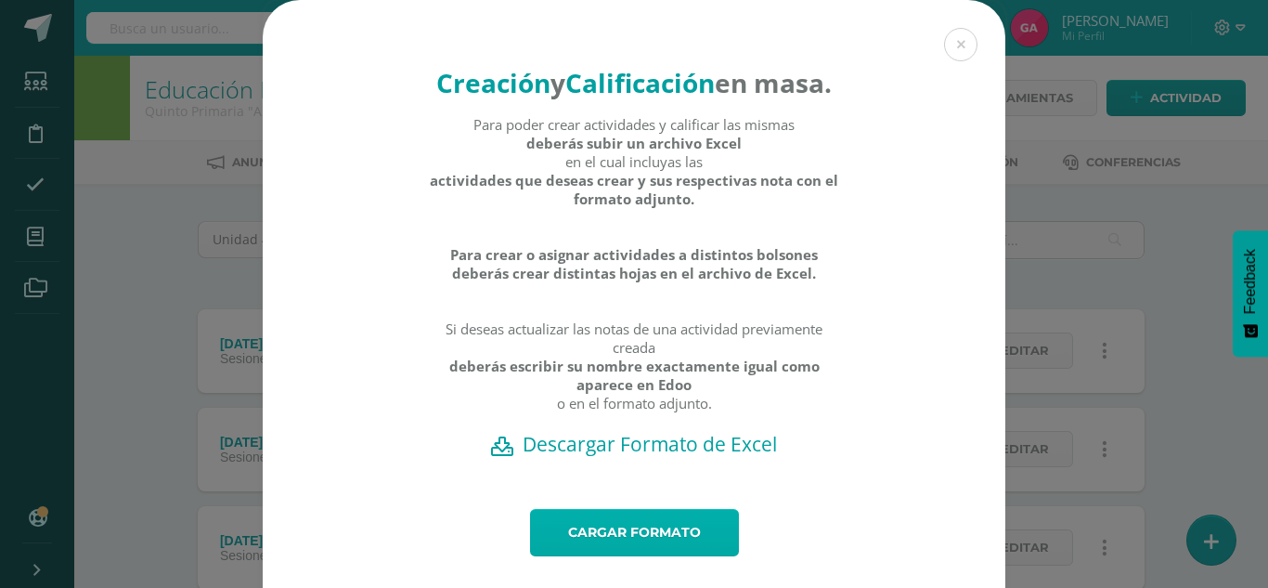
click at [657, 556] on link "Cargar formato" at bounding box center [634, 532] width 209 height 47
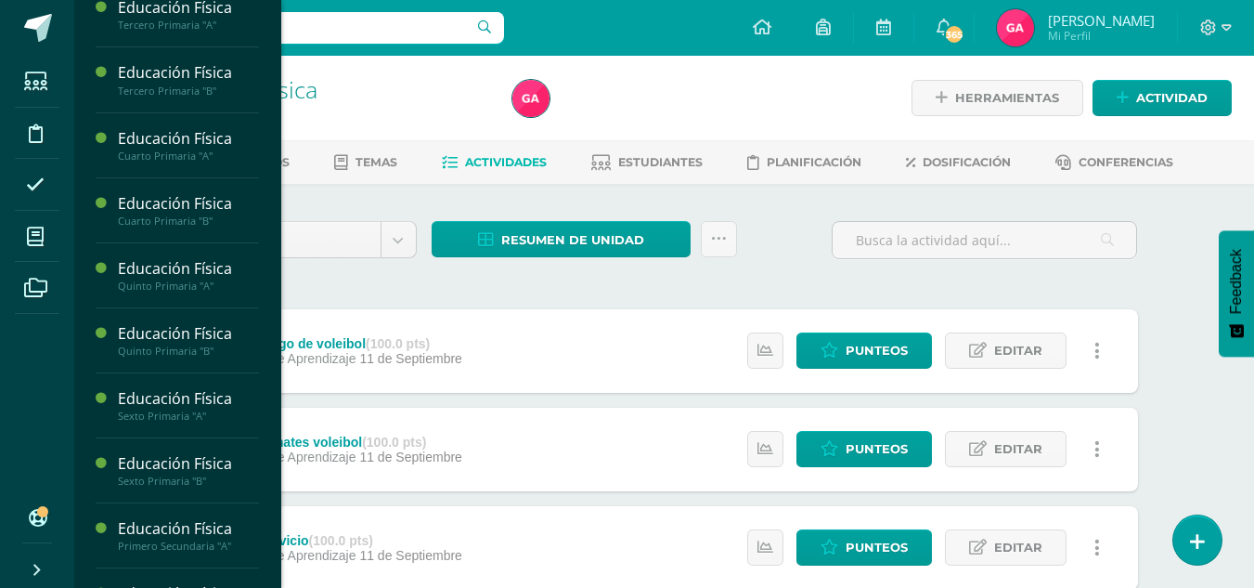
scroll to position [226, 0]
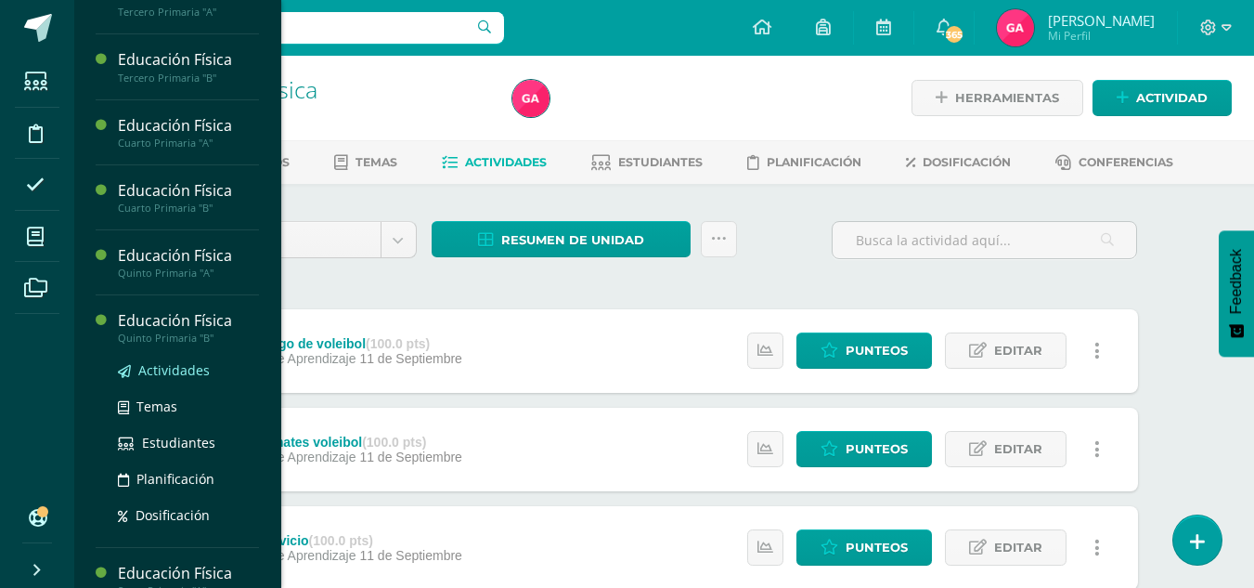
click at [175, 369] on span "Actividades" at bounding box center [173, 370] width 71 height 18
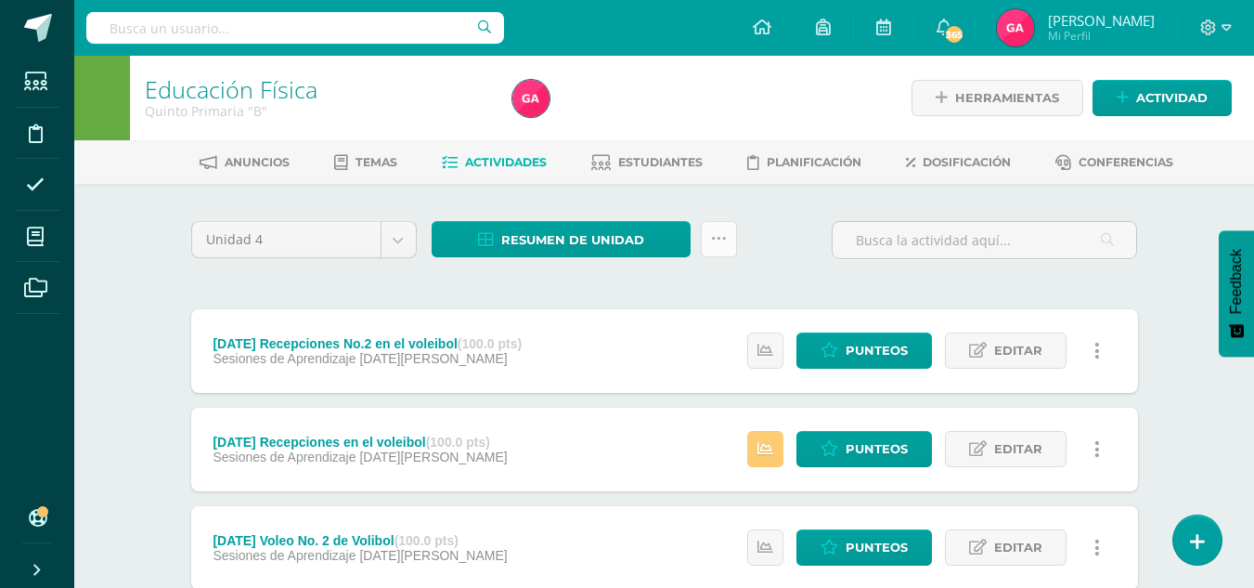
click at [720, 245] on icon at bounding box center [719, 239] width 16 height 16
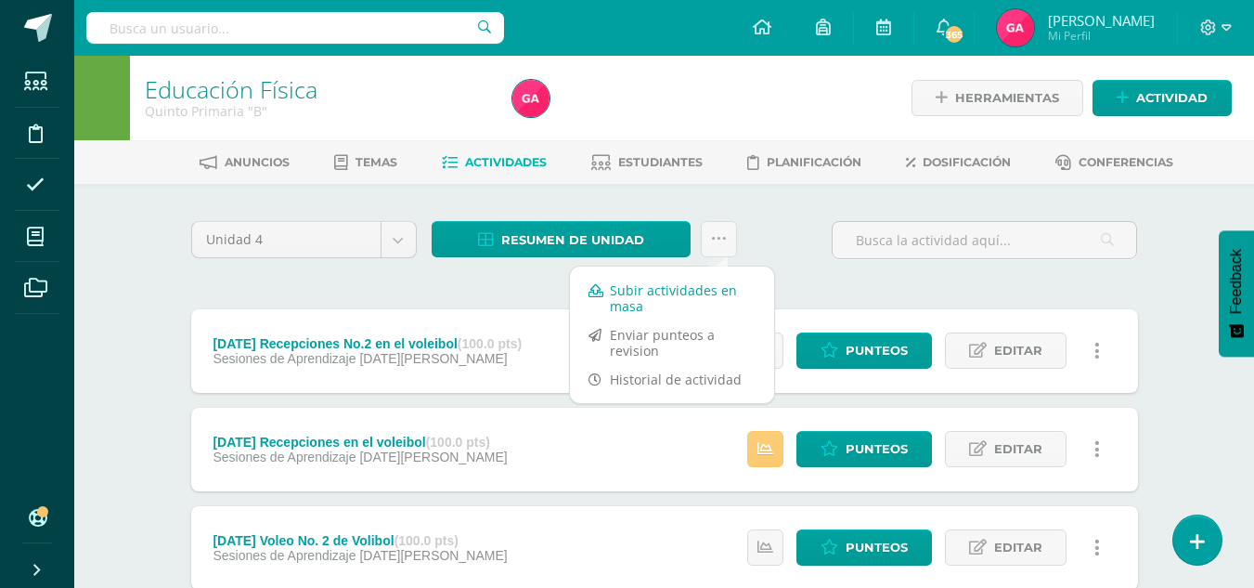
click at [699, 301] on link "Subir actividades en masa" at bounding box center [672, 298] width 204 height 45
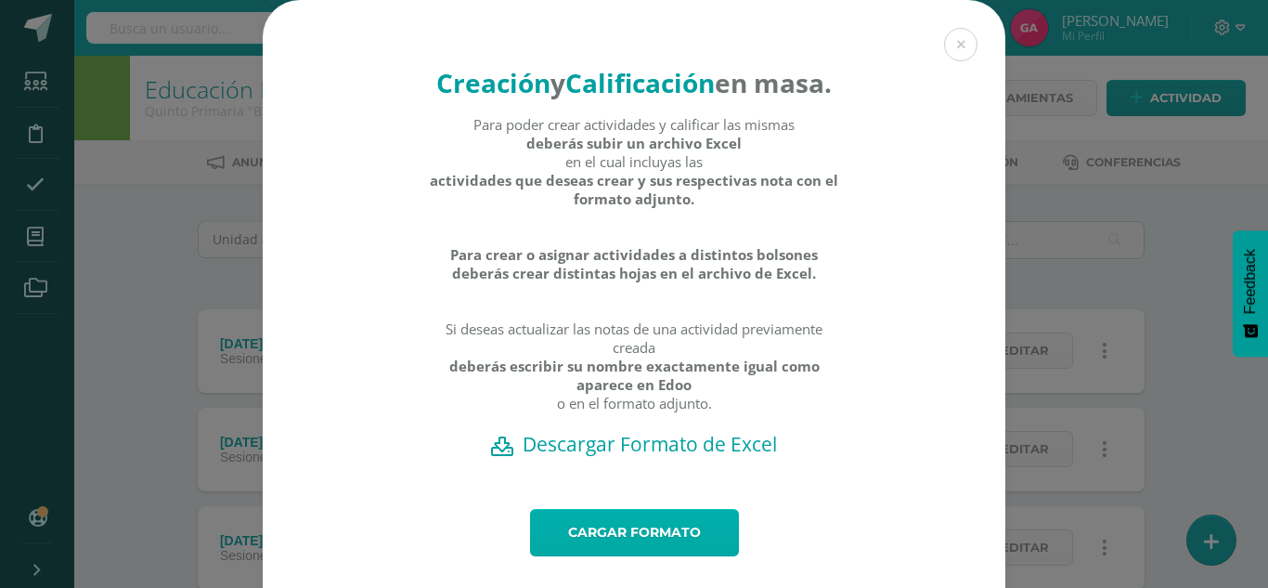
click at [665, 556] on link "Cargar formato" at bounding box center [634, 532] width 209 height 47
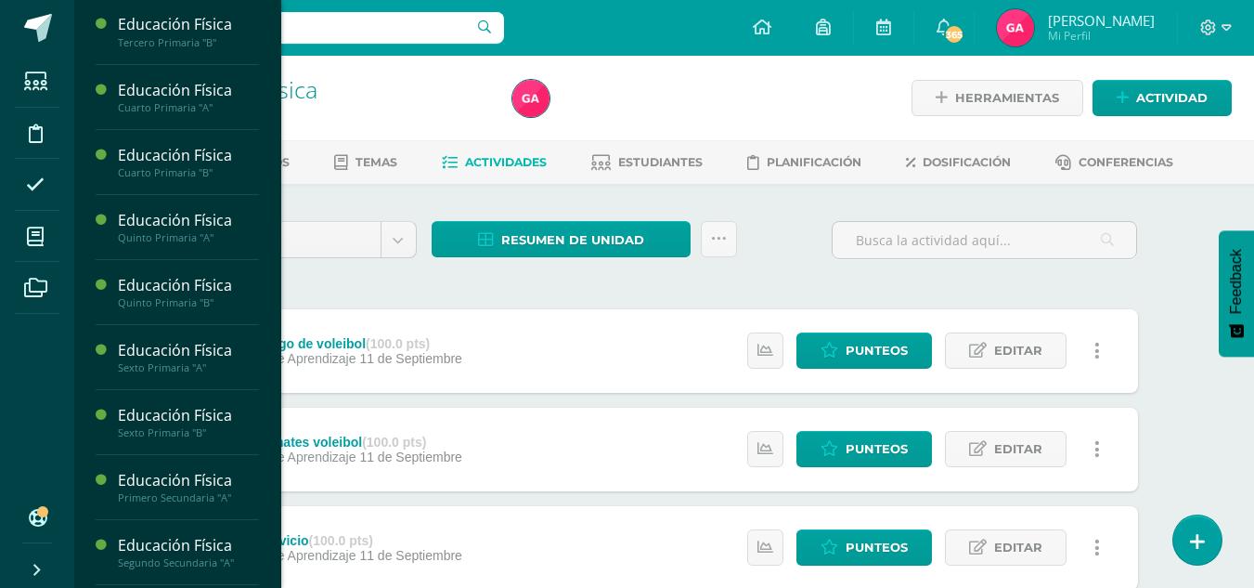
scroll to position [267, 0]
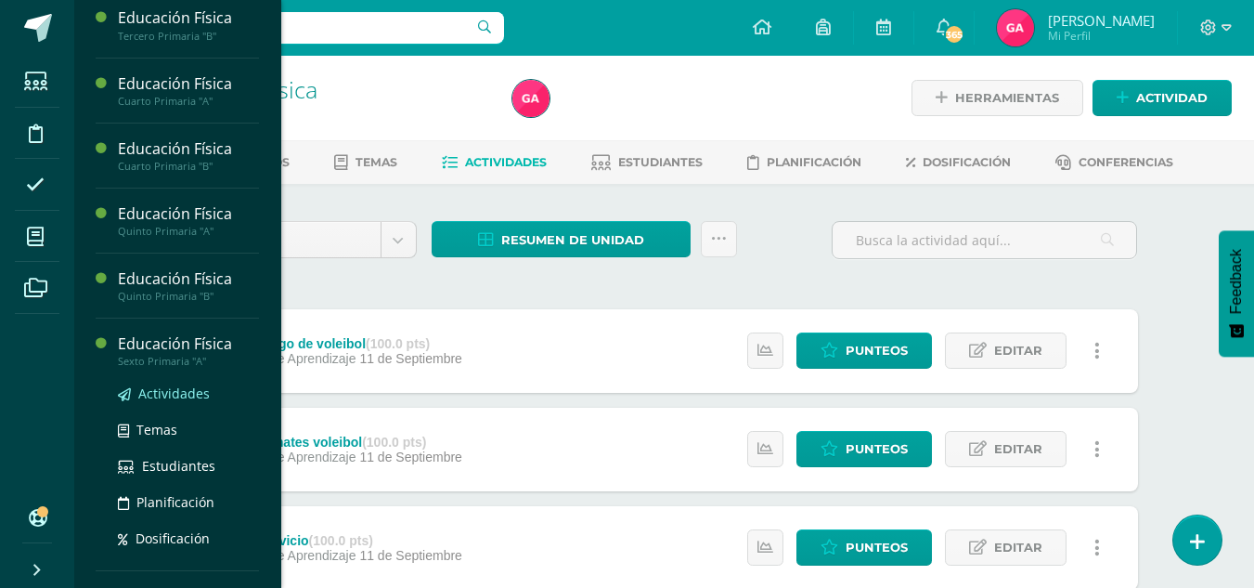
click at [180, 391] on span "Actividades" at bounding box center [173, 393] width 71 height 18
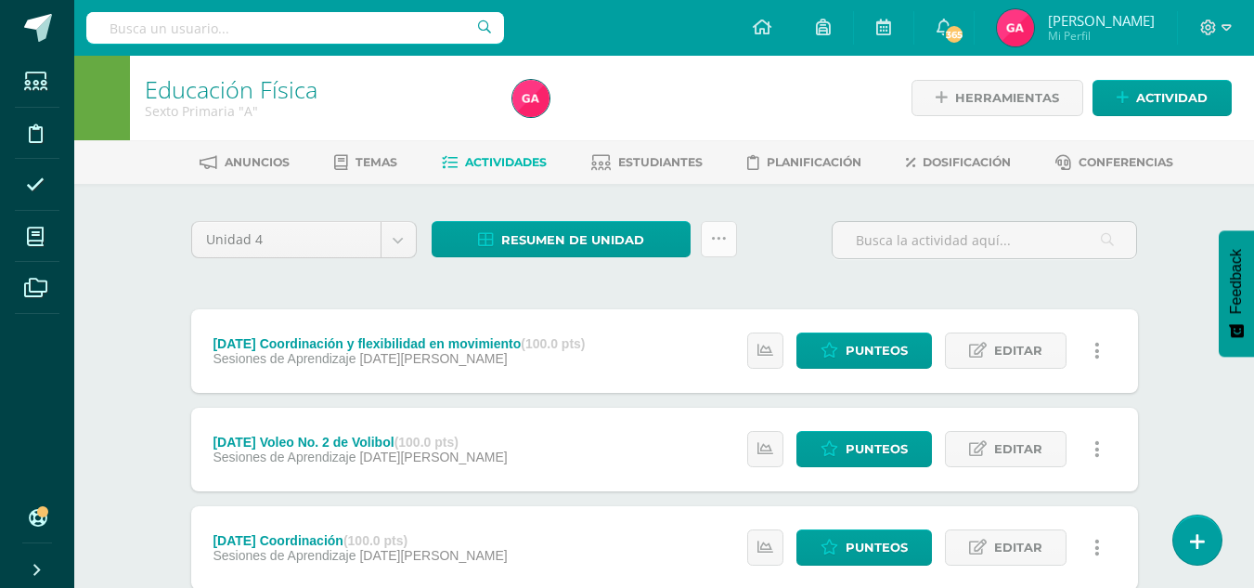
click at [722, 253] on link at bounding box center [719, 239] width 36 height 36
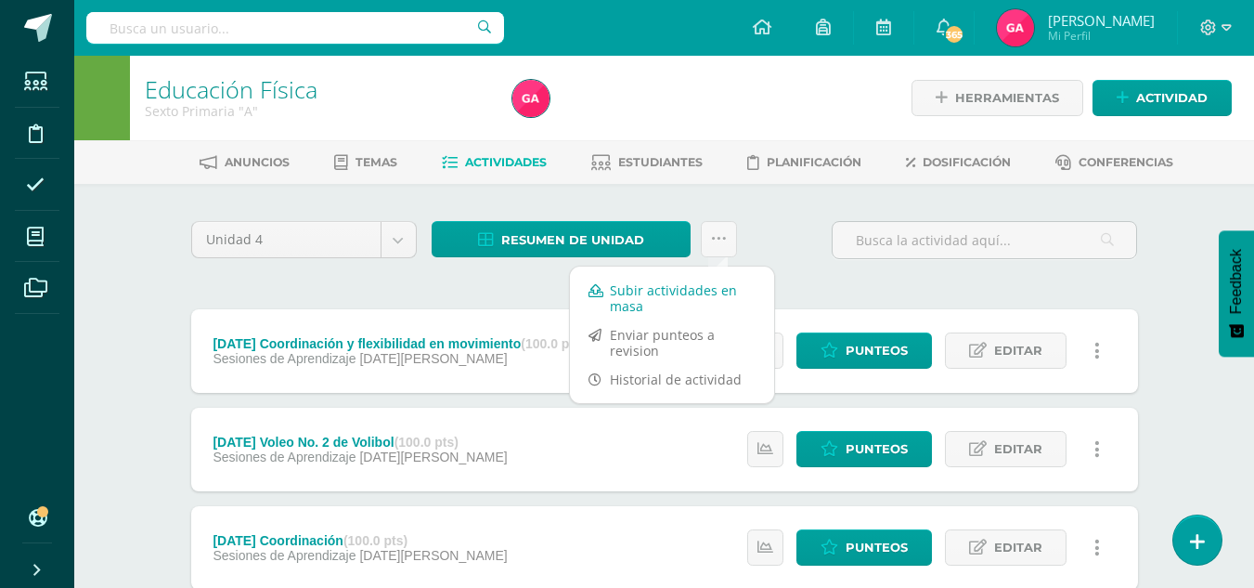
click at [705, 292] on link "Subir actividades en masa" at bounding box center [672, 298] width 204 height 45
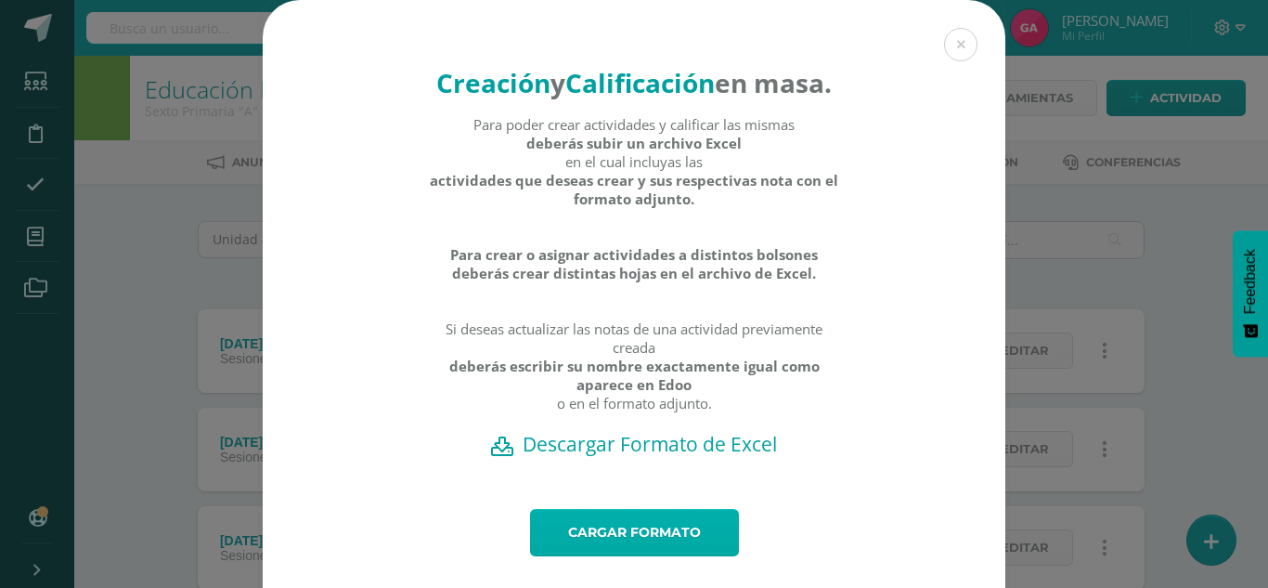
click at [686, 556] on link "Cargar formato" at bounding box center [634, 532] width 209 height 47
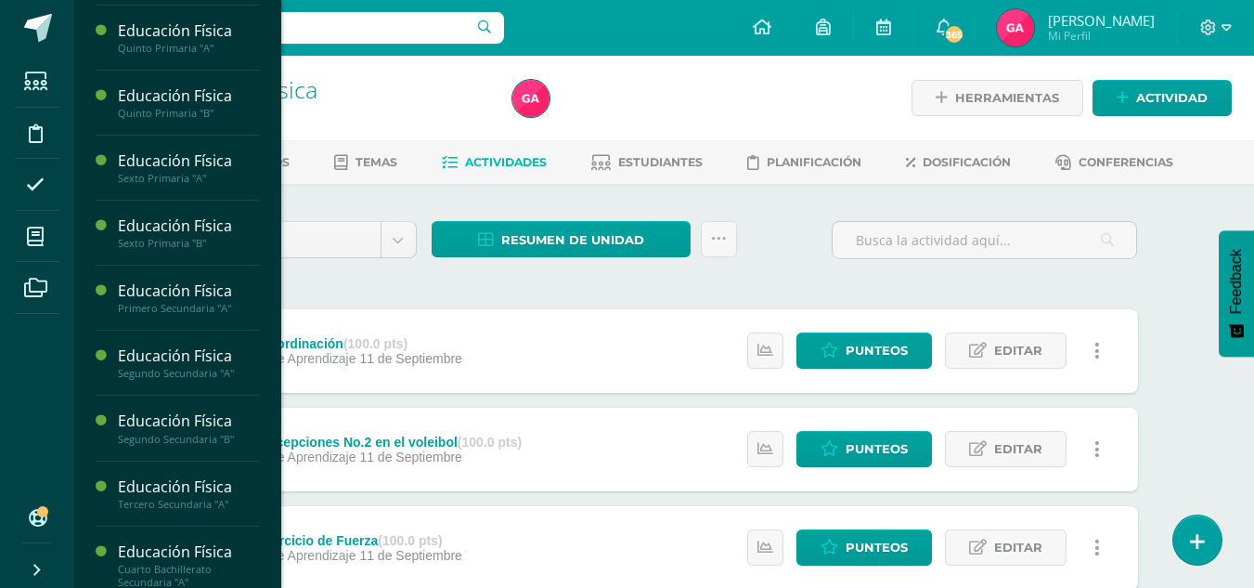
scroll to position [452, 0]
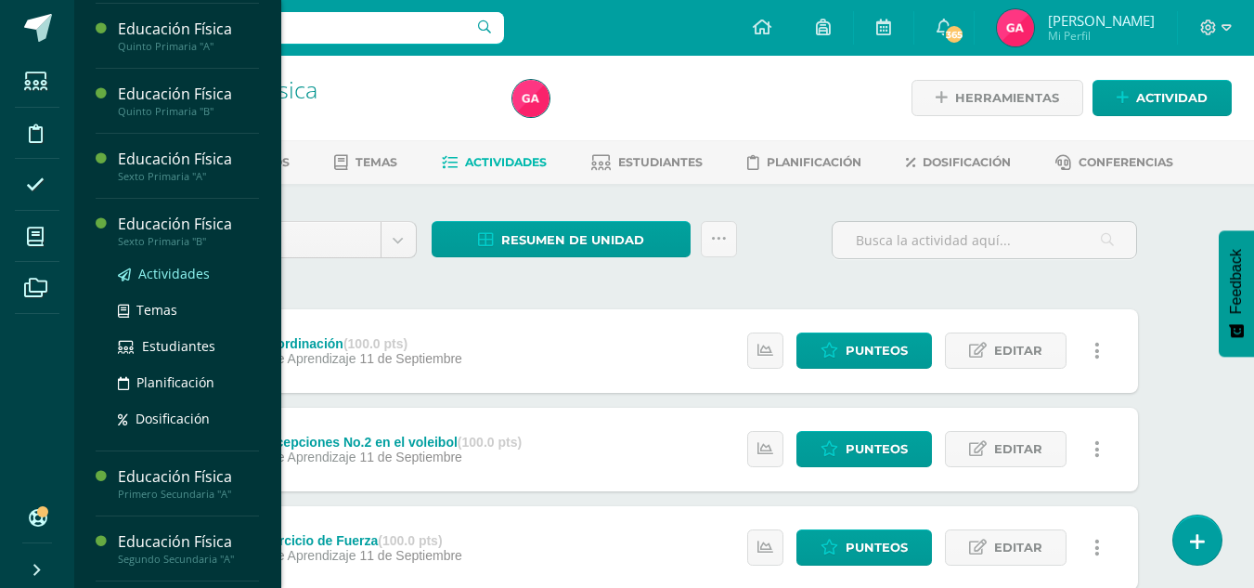
click at [150, 271] on span "Actividades" at bounding box center [173, 274] width 71 height 18
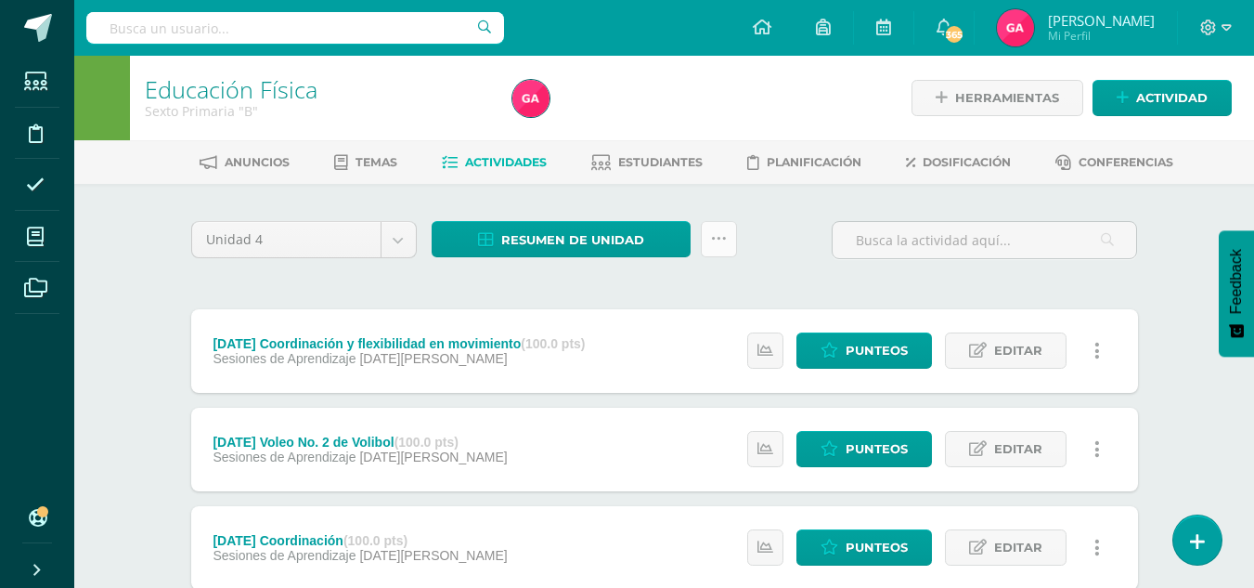
click at [728, 235] on link at bounding box center [719, 239] width 36 height 36
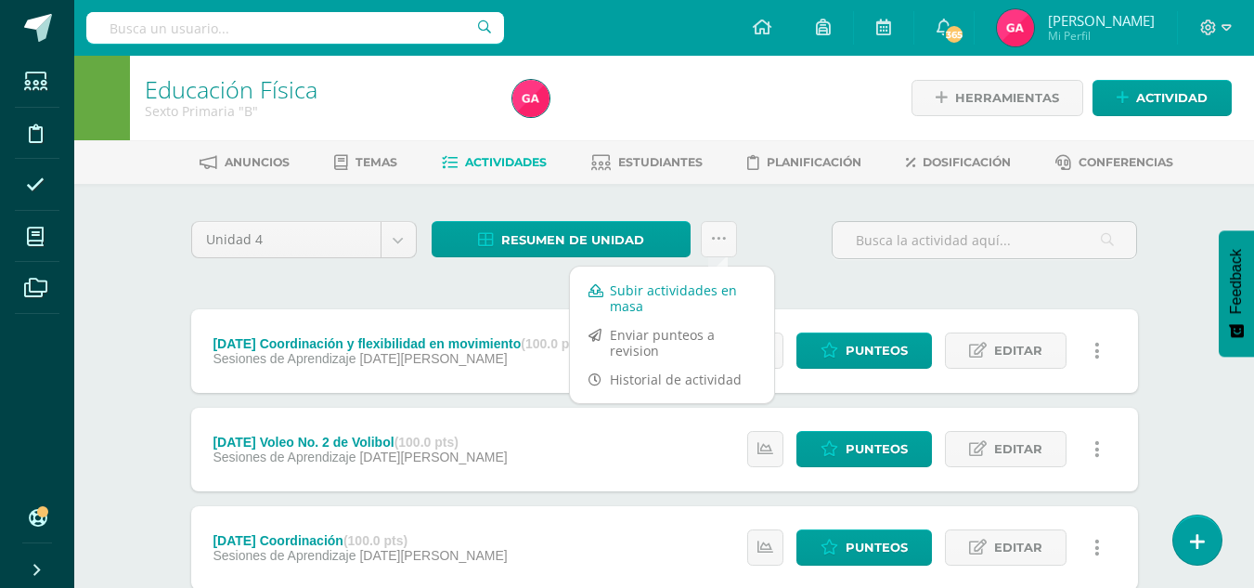
click at [694, 299] on link "Subir actividades en masa" at bounding box center [672, 298] width 204 height 45
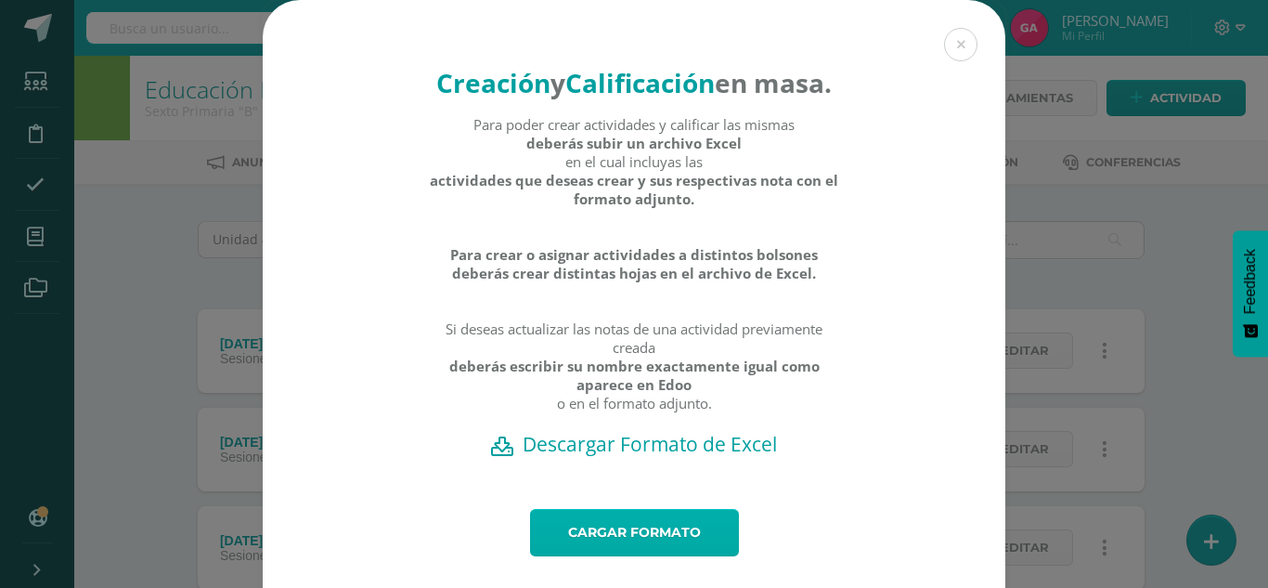
click at [597, 555] on link "Cargar formato" at bounding box center [634, 532] width 209 height 47
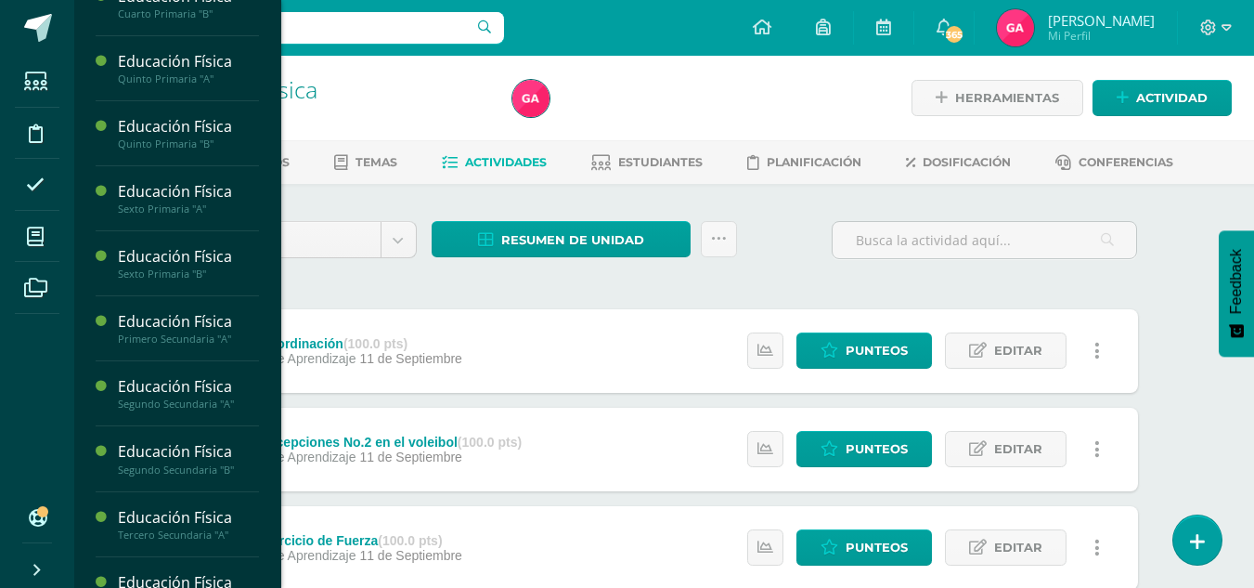
scroll to position [423, 0]
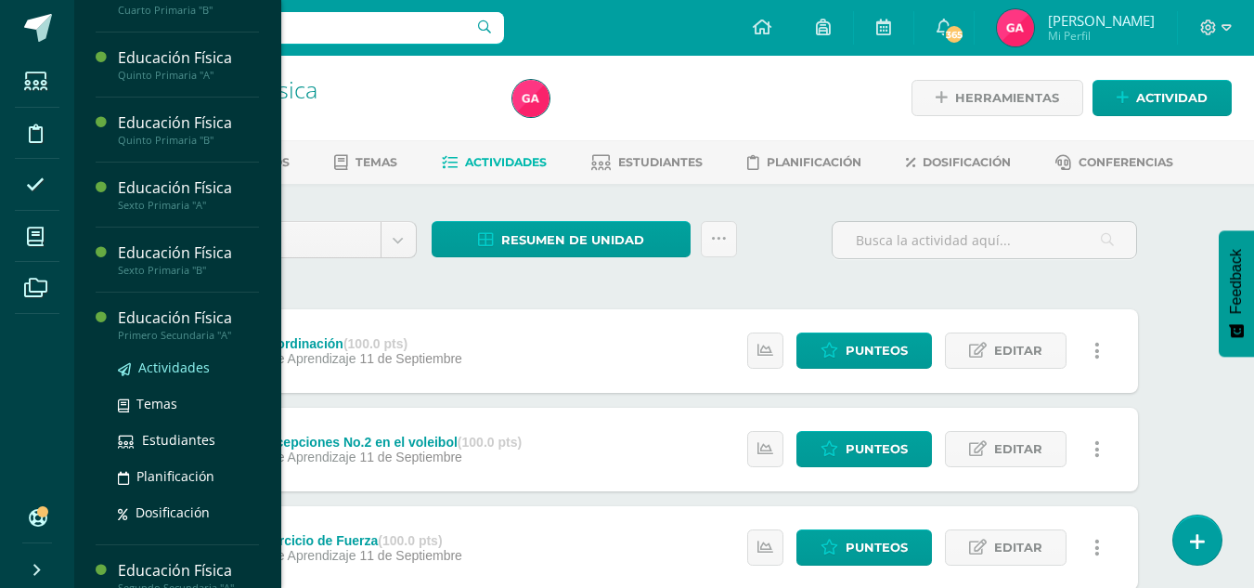
click at [172, 370] on span "Actividades" at bounding box center [173, 367] width 71 height 18
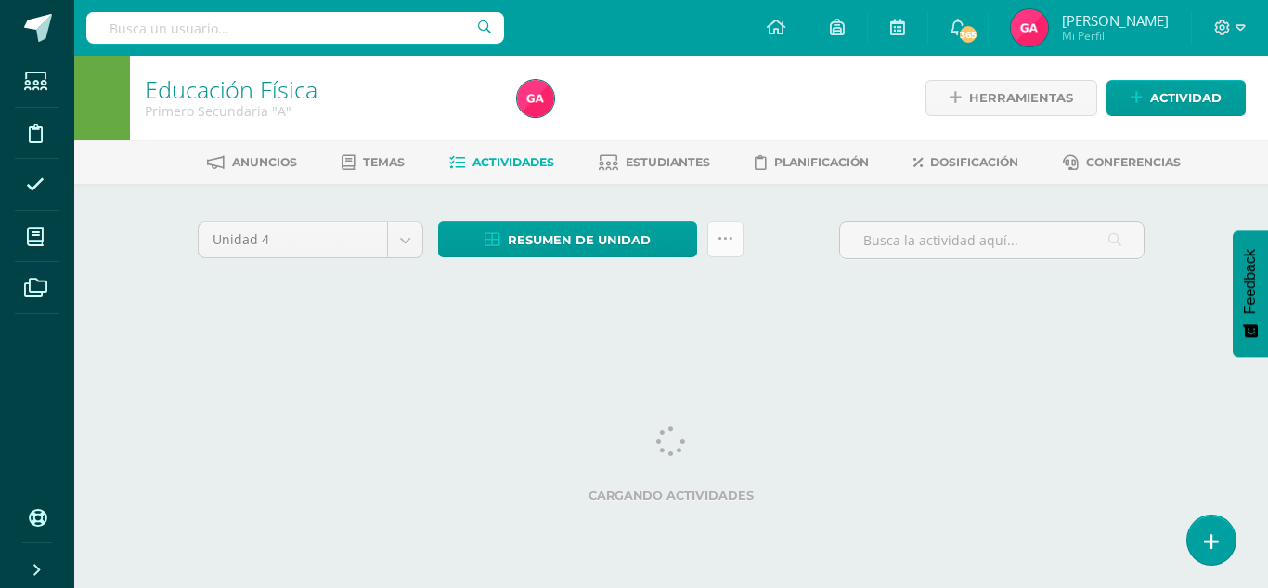
click at [737, 241] on link at bounding box center [725, 239] width 36 height 36
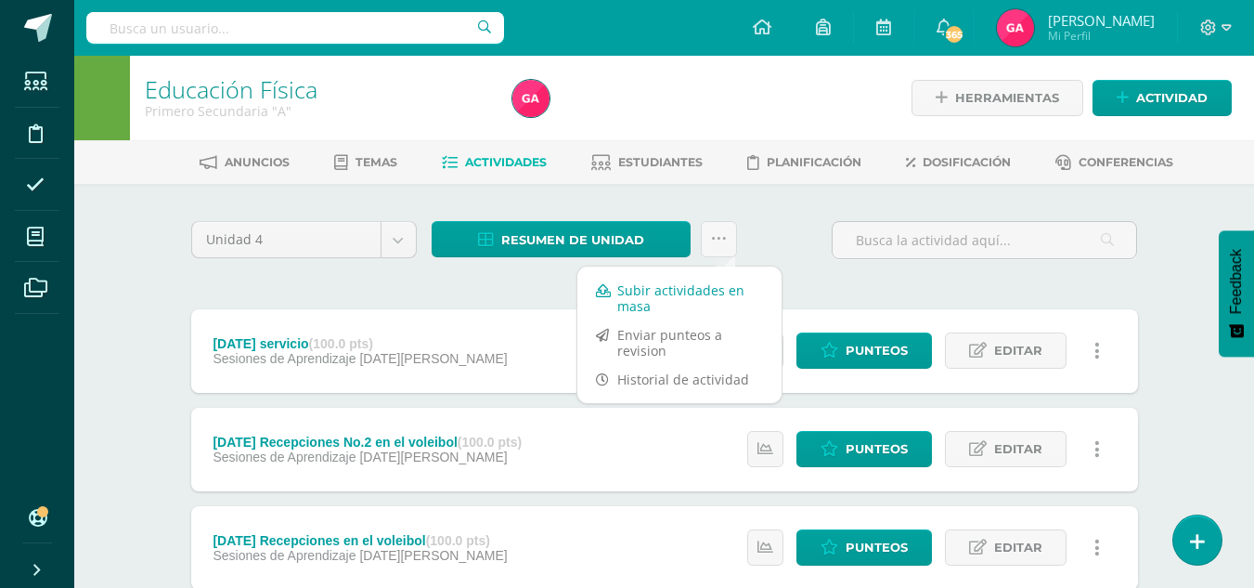
click at [727, 284] on link "Subir actividades en masa" at bounding box center [679, 298] width 204 height 45
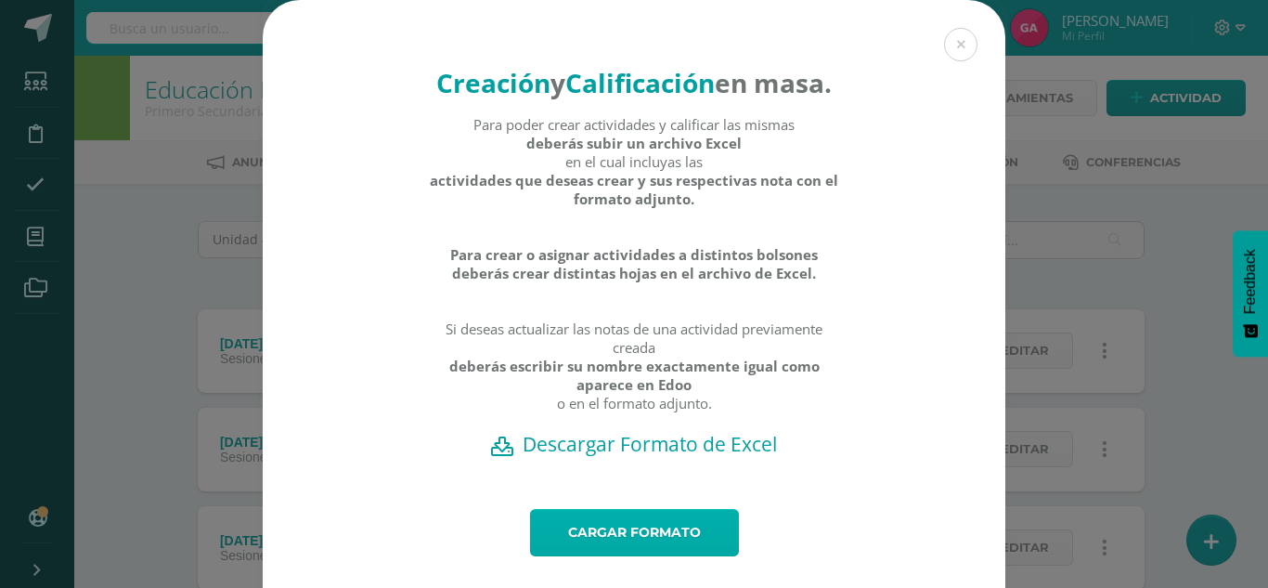
click at [676, 556] on link "Cargar formato" at bounding box center [634, 532] width 209 height 47
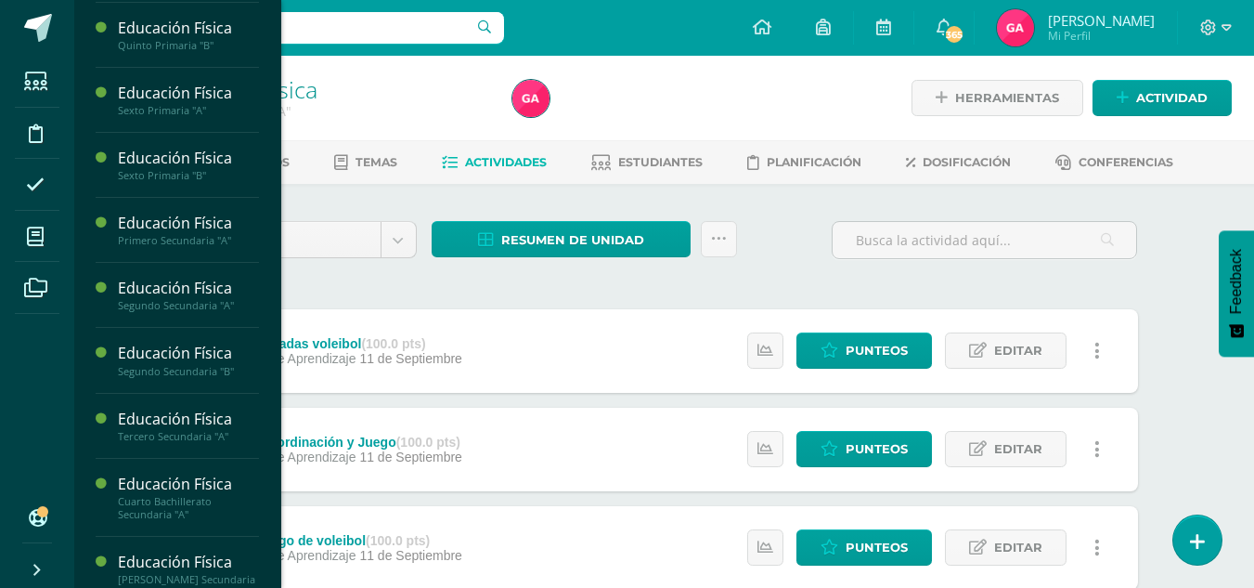
scroll to position [545, 0]
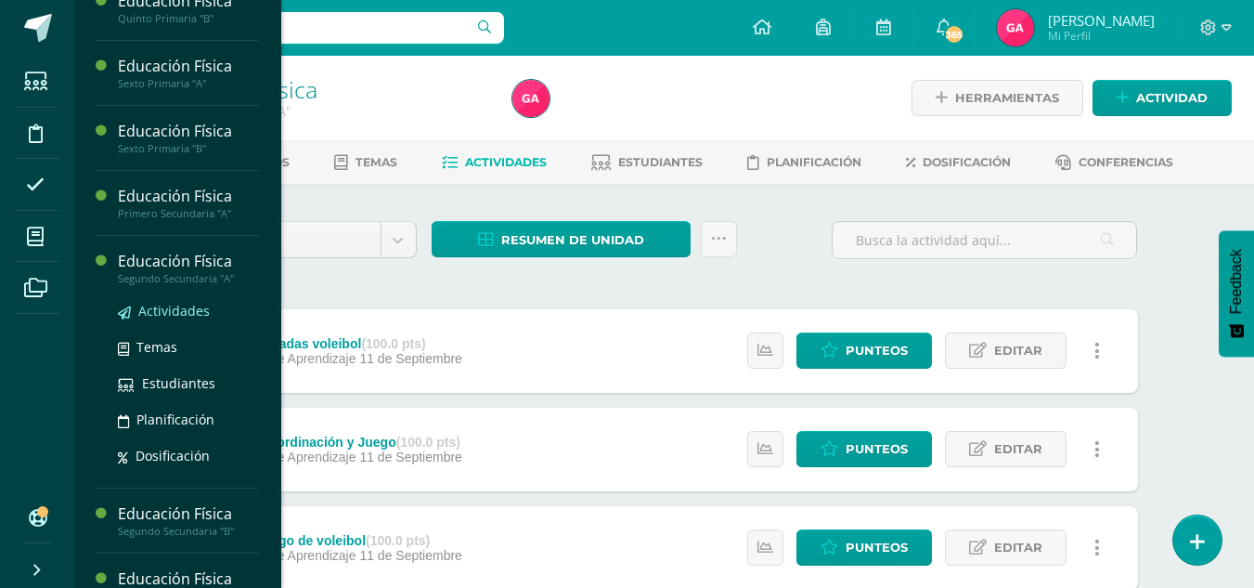
click at [187, 319] on link "Actividades" at bounding box center [188, 310] width 141 height 21
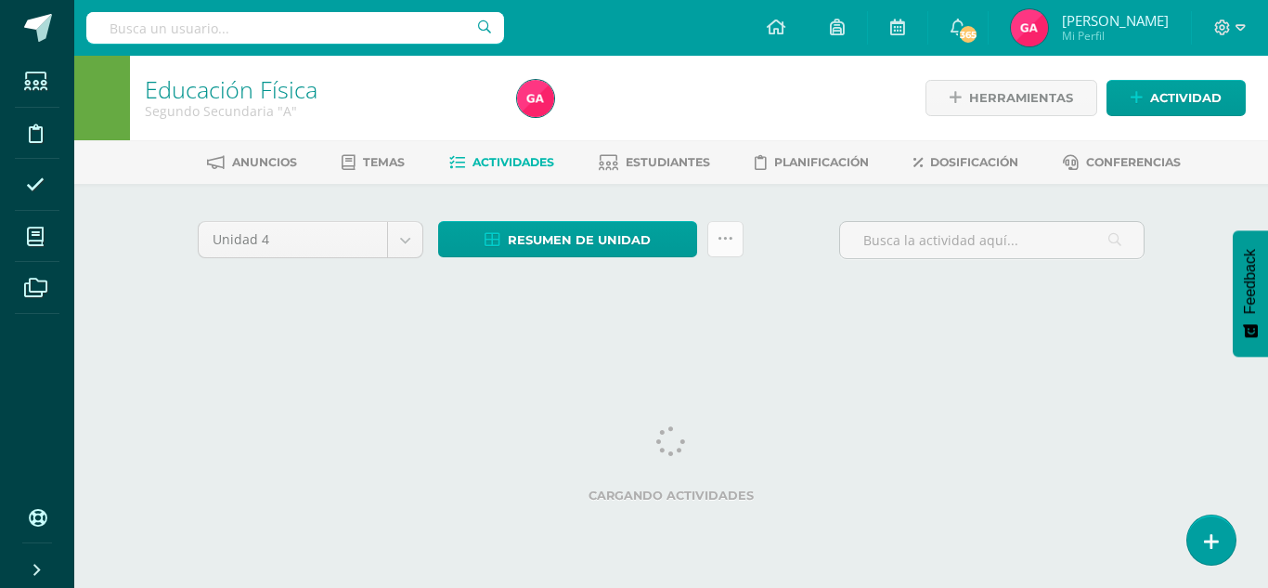
click at [720, 253] on link at bounding box center [725, 239] width 36 height 36
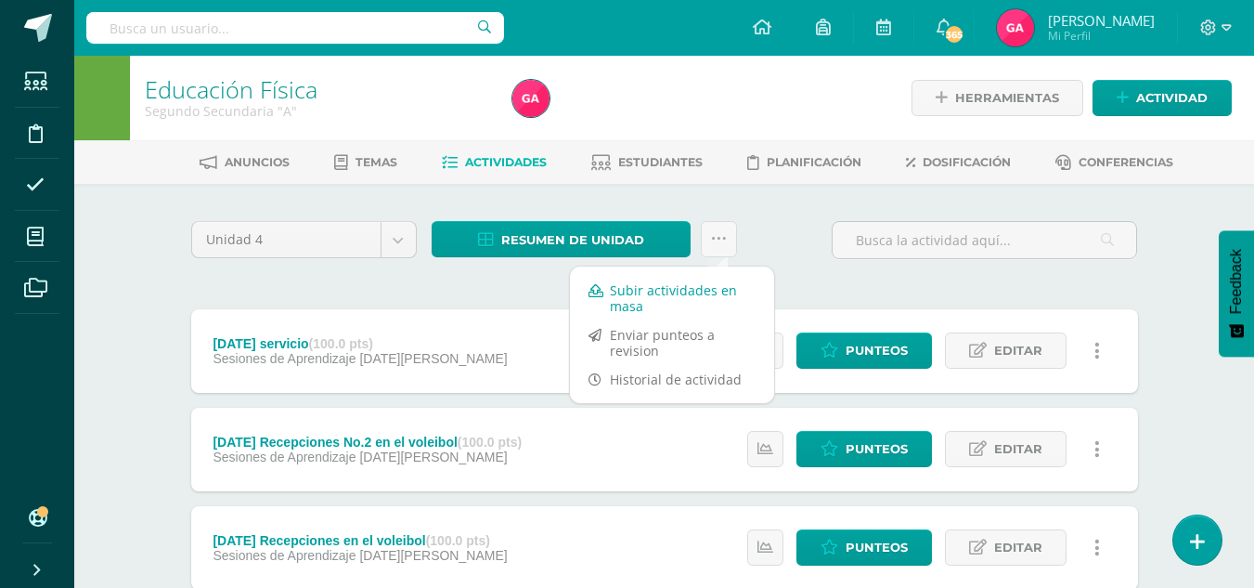
click at [702, 298] on link "Subir actividades en masa" at bounding box center [672, 298] width 204 height 45
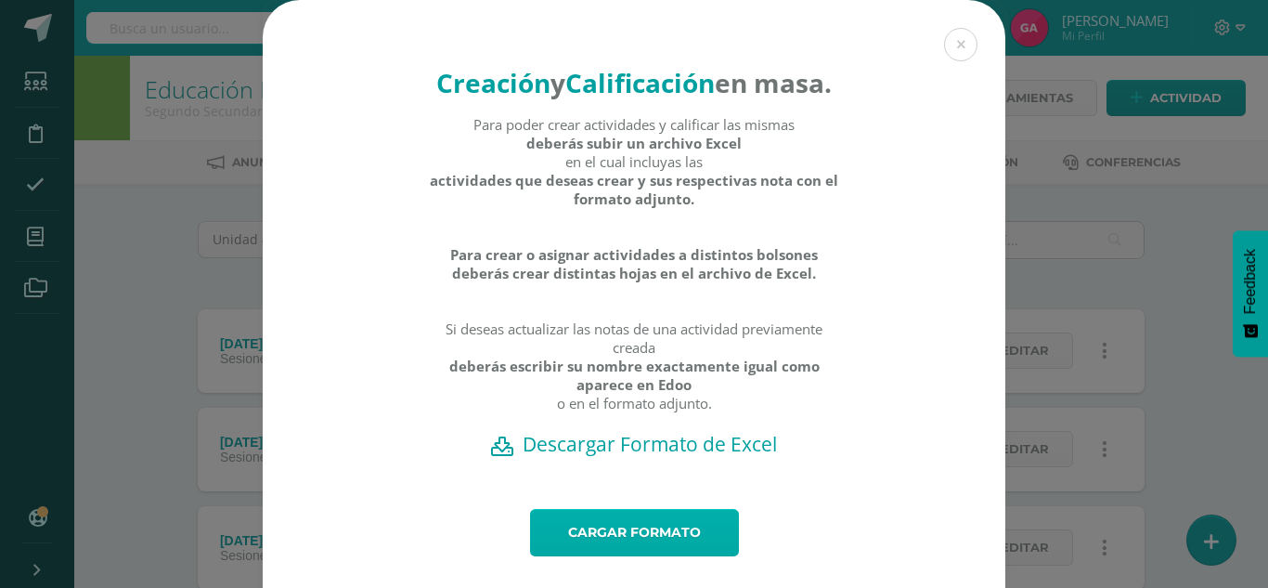
click at [683, 556] on link "Cargar formato" at bounding box center [634, 532] width 209 height 47
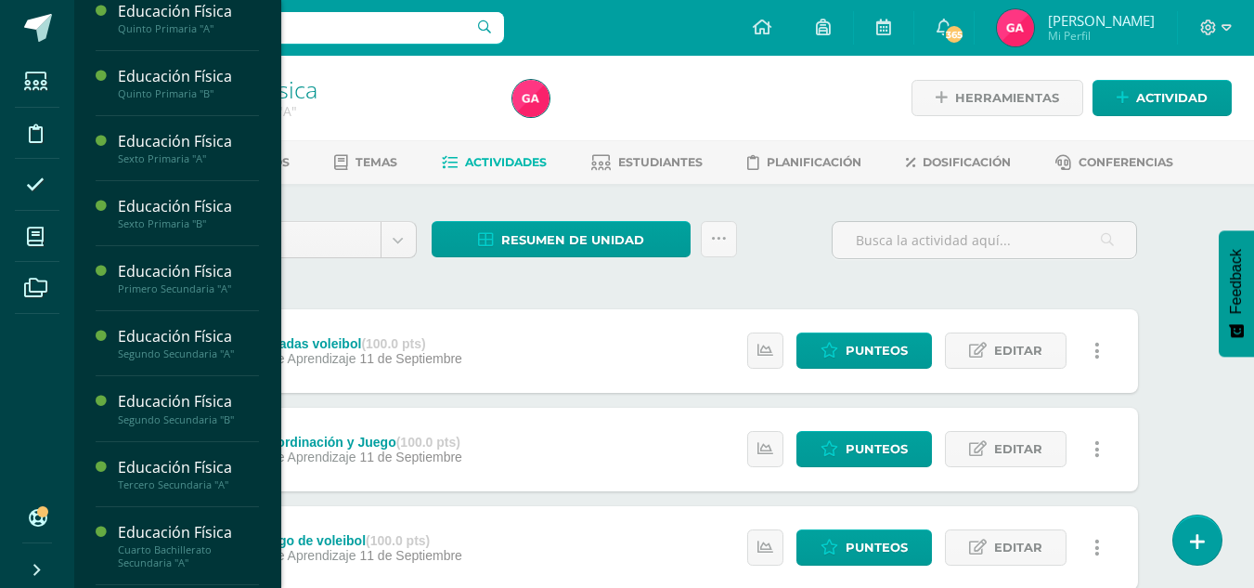
scroll to position [474, 0]
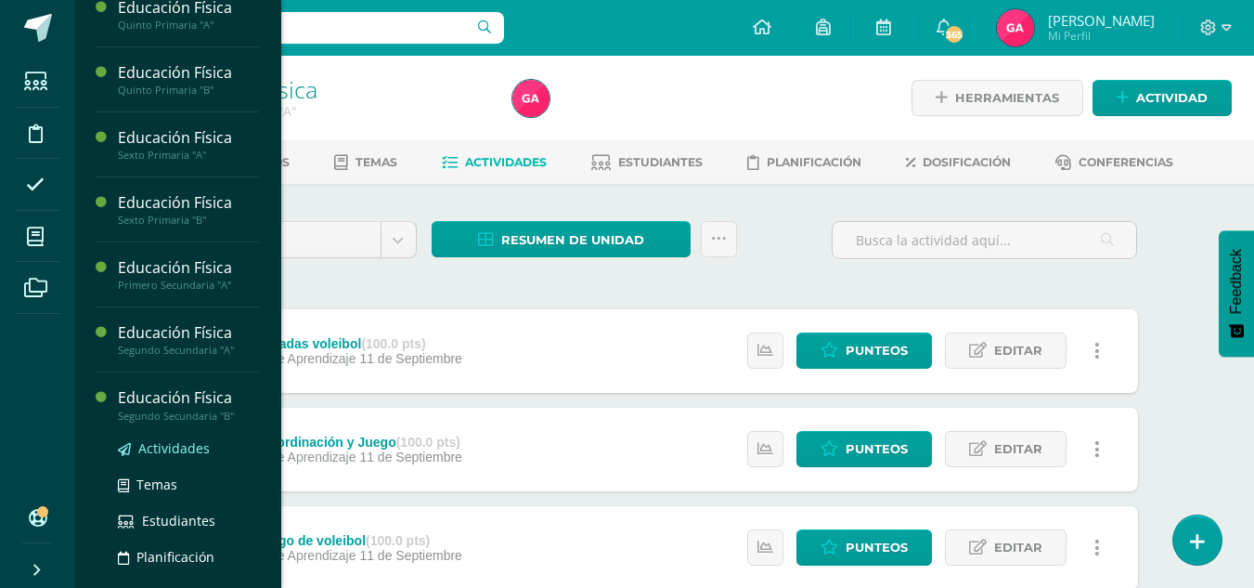
click at [188, 457] on link "Actividades" at bounding box center [188, 447] width 141 height 21
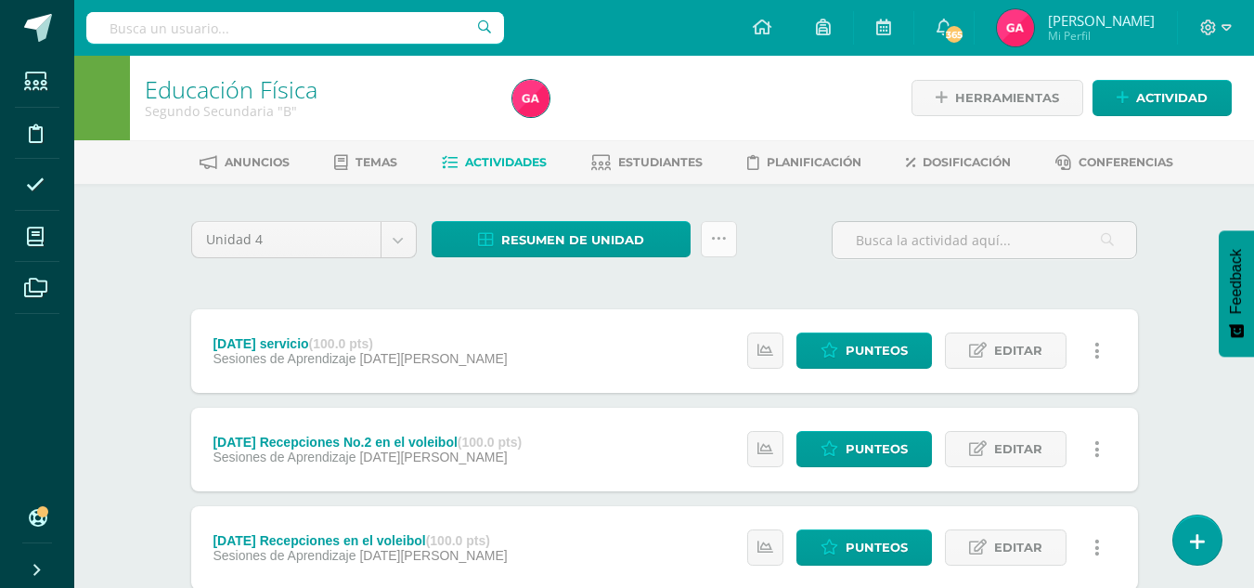
click at [730, 238] on link at bounding box center [719, 239] width 36 height 36
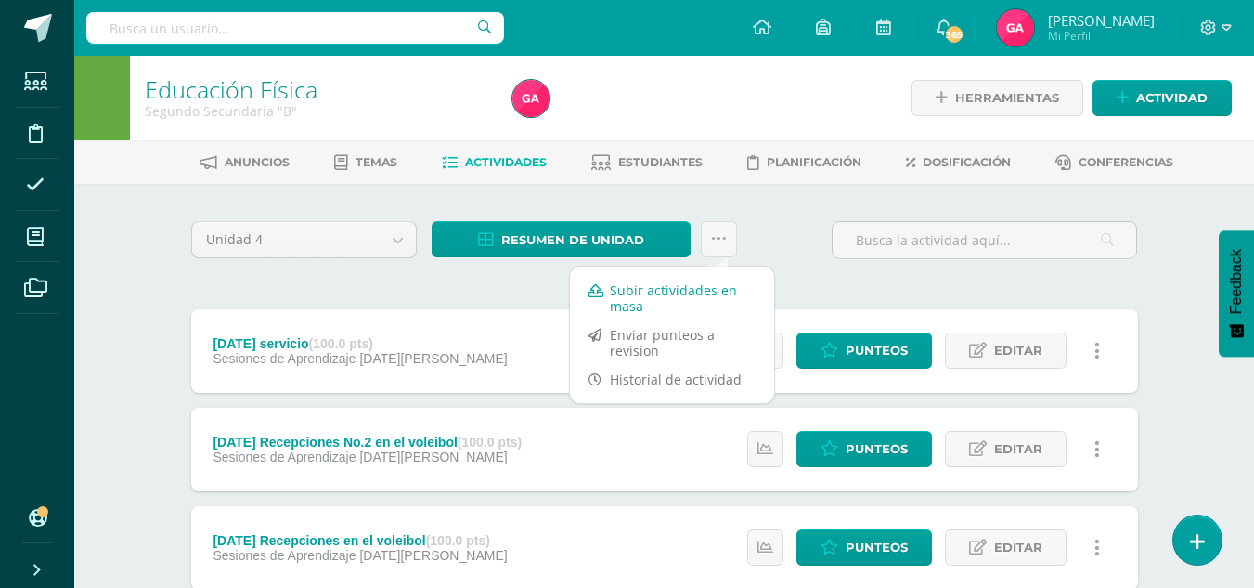
click at [702, 291] on link "Subir actividades en masa" at bounding box center [672, 298] width 204 height 45
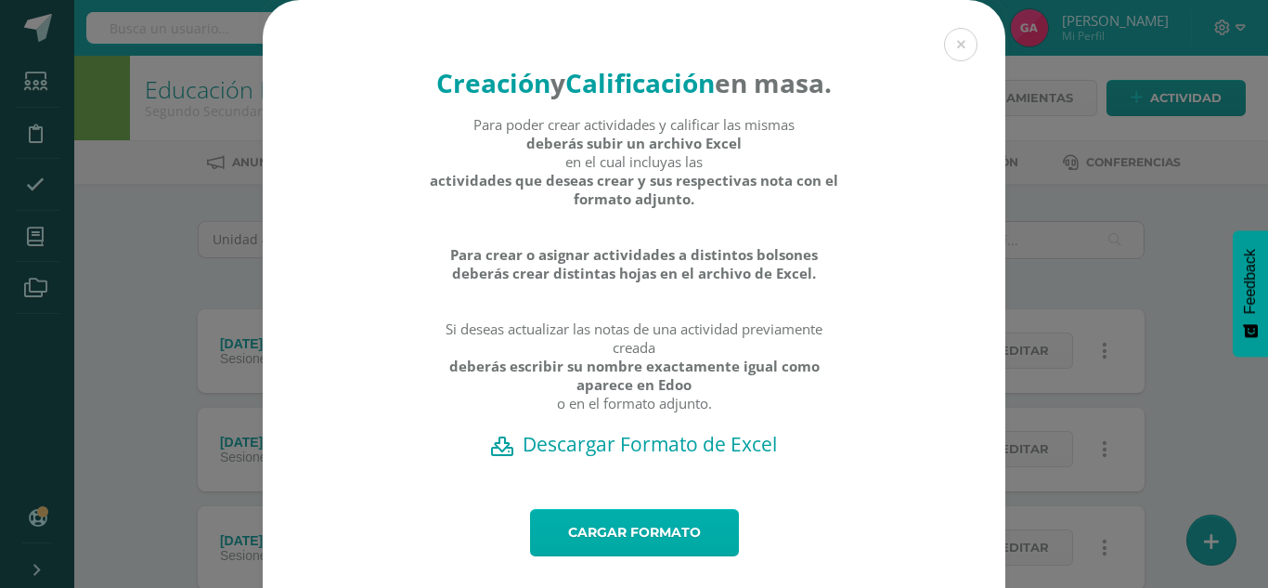
click at [646, 556] on link "Cargar formato" at bounding box center [634, 532] width 209 height 47
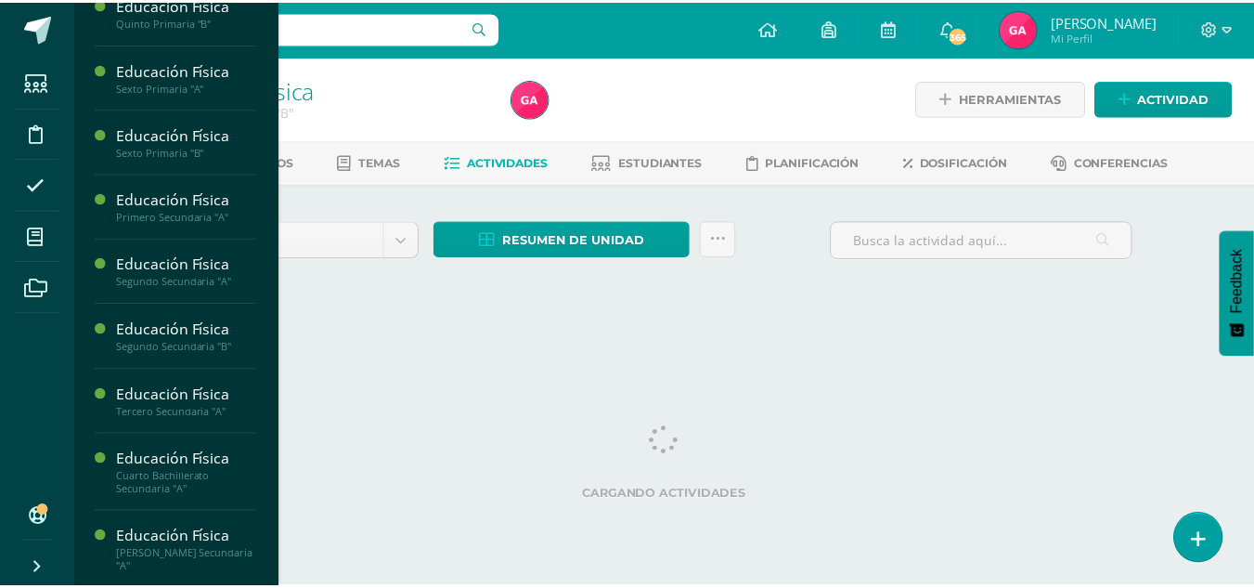
scroll to position [545, 0]
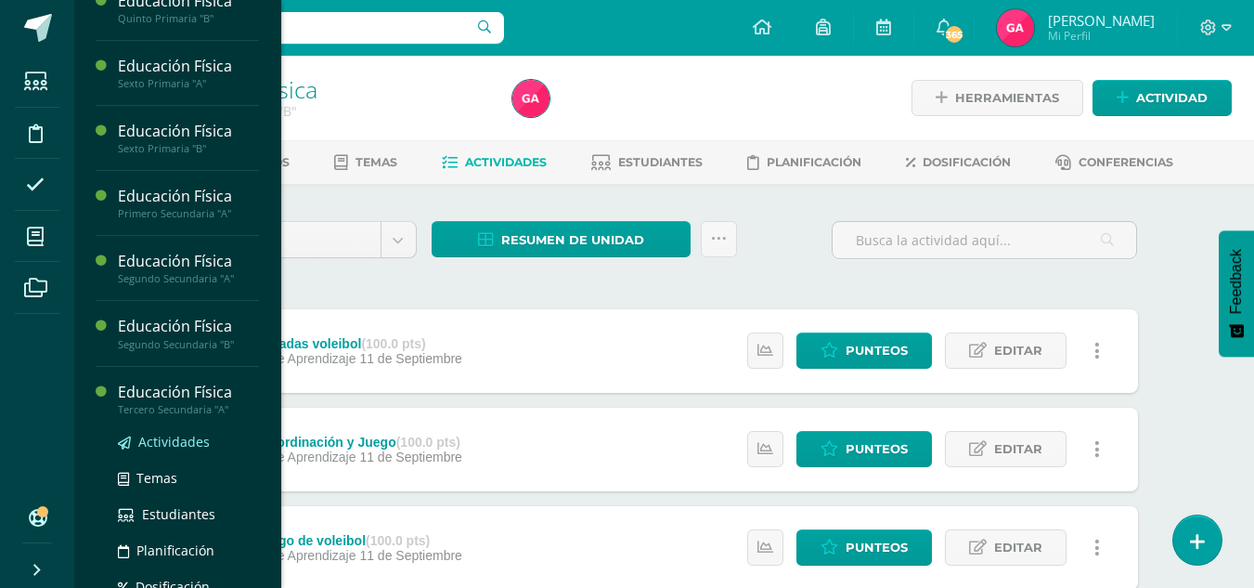
click at [181, 443] on span "Actividades" at bounding box center [173, 442] width 71 height 18
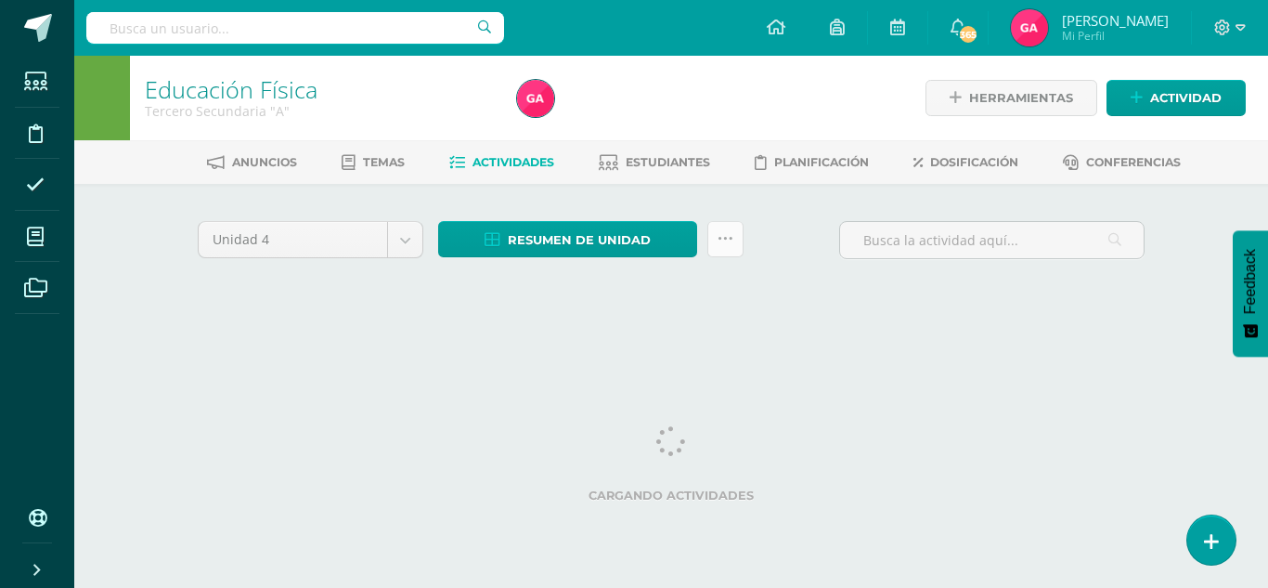
click at [725, 247] on link at bounding box center [725, 239] width 36 height 36
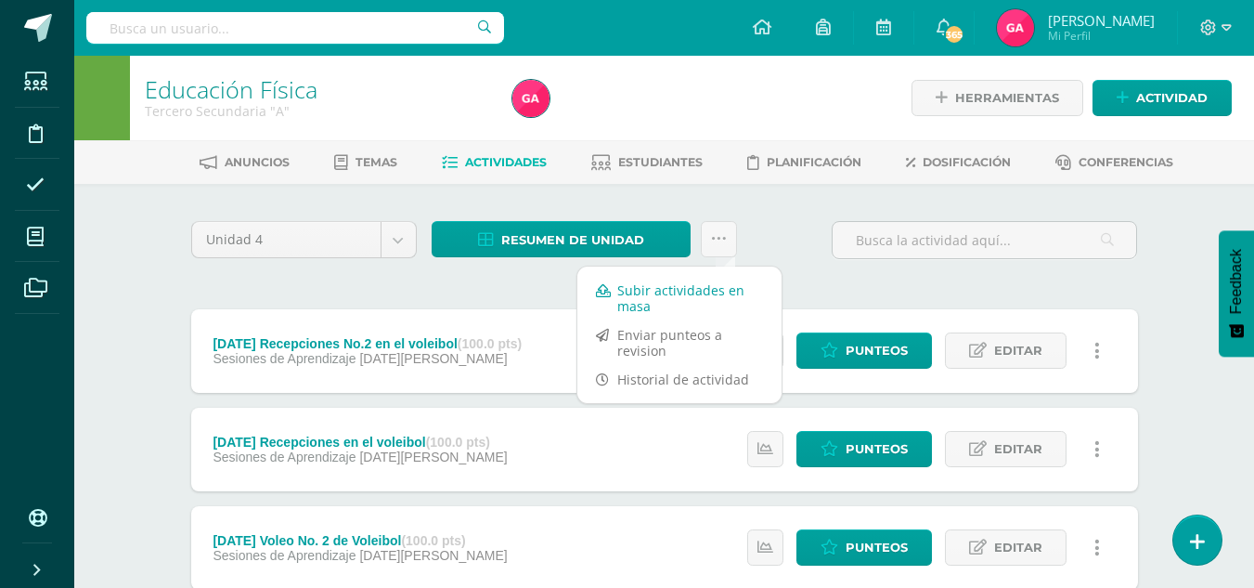
click at [707, 301] on link "Subir actividades en masa" at bounding box center [679, 298] width 204 height 45
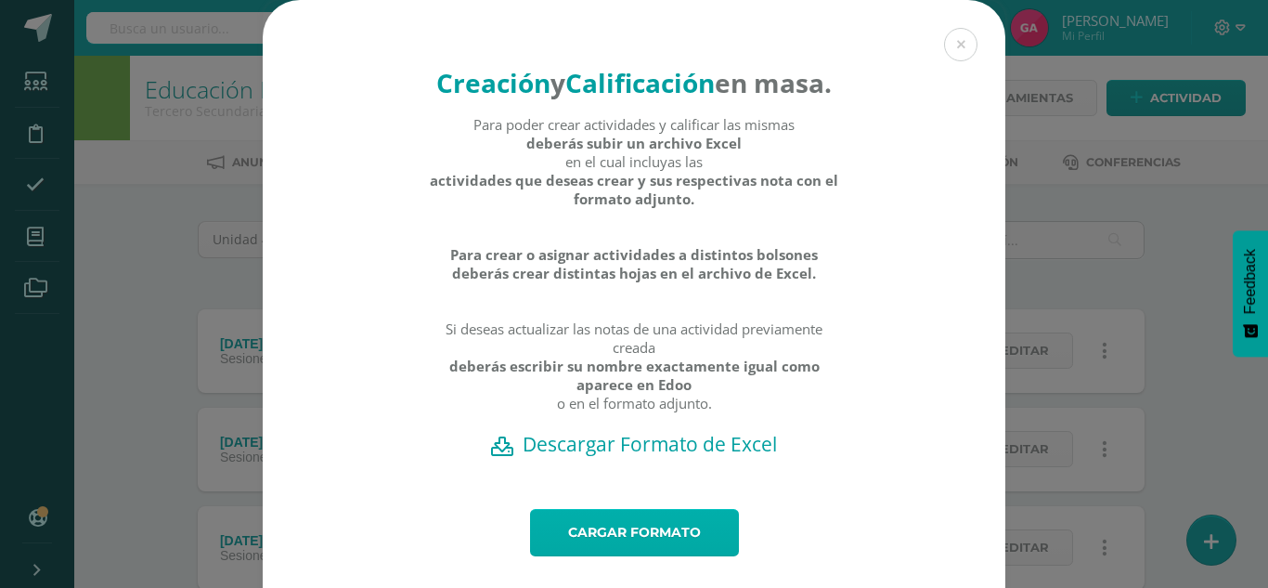
click at [652, 556] on link "Cargar formato" at bounding box center [634, 532] width 209 height 47
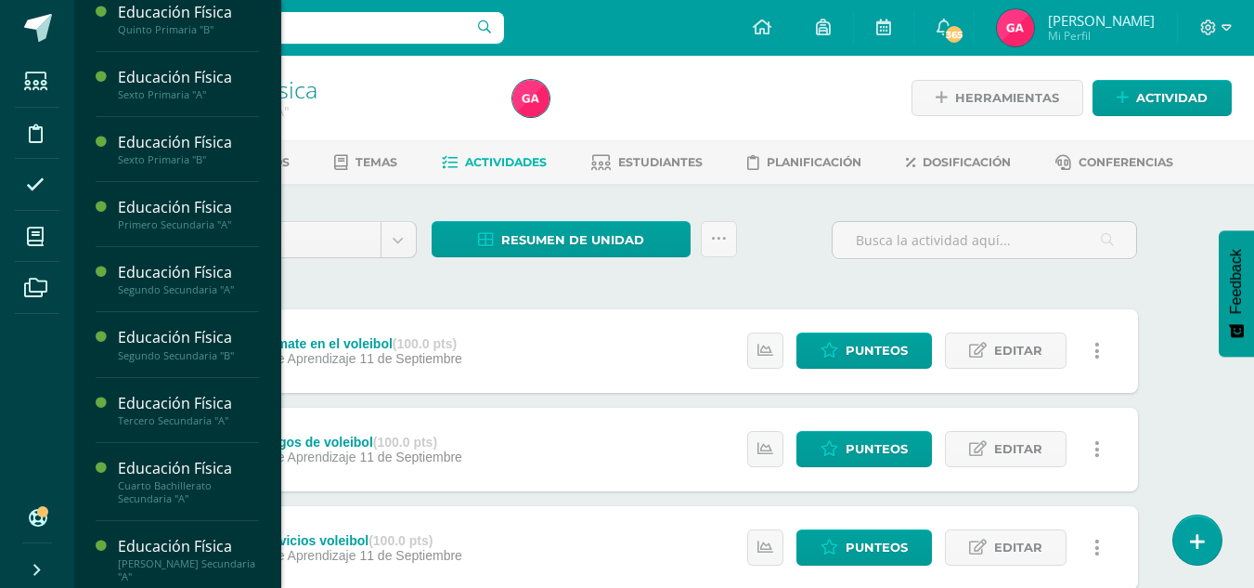
scroll to position [545, 0]
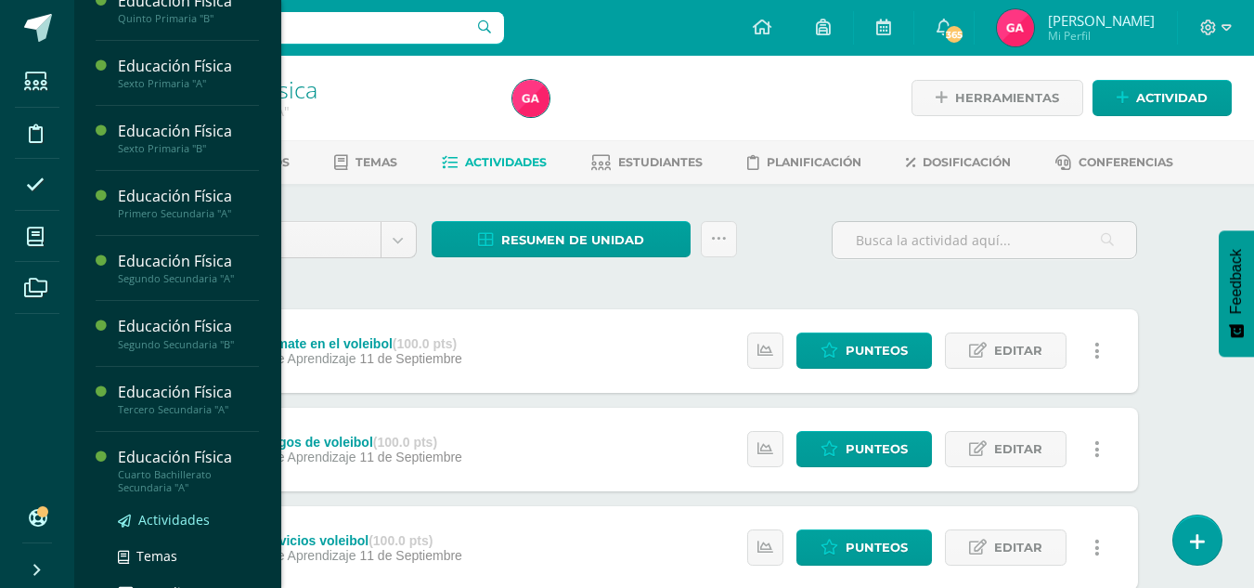
click at [180, 522] on span "Actividades" at bounding box center [173, 520] width 71 height 18
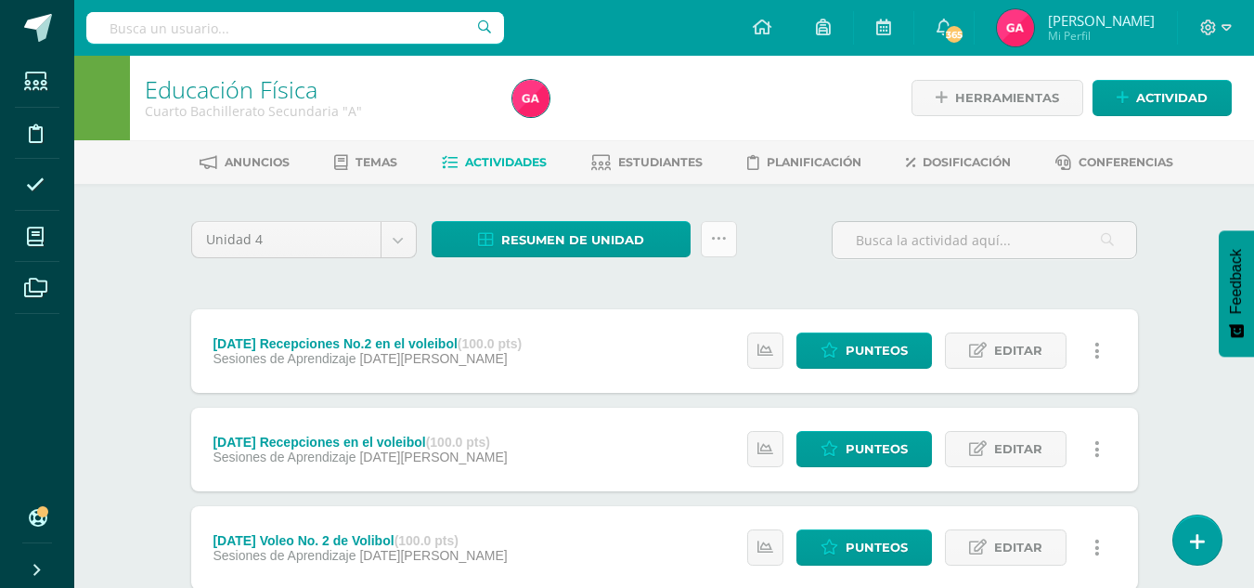
click at [713, 237] on icon at bounding box center [719, 239] width 16 height 16
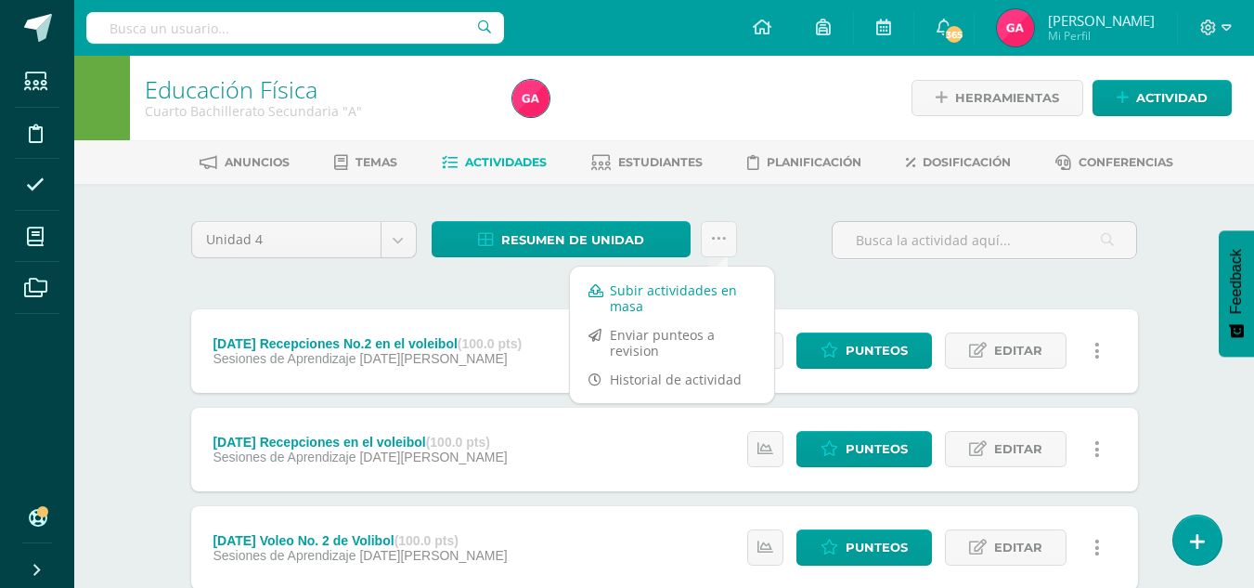
click at [712, 294] on link "Subir actividades en masa" at bounding box center [672, 298] width 204 height 45
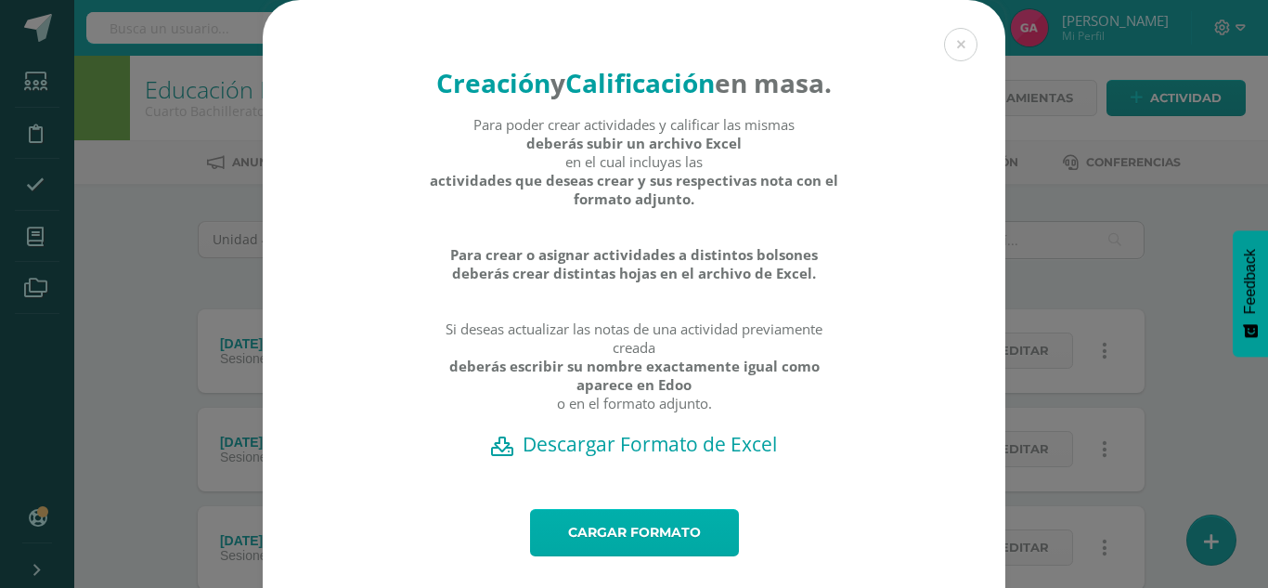
click at [644, 553] on link "Cargar formato" at bounding box center [634, 532] width 209 height 47
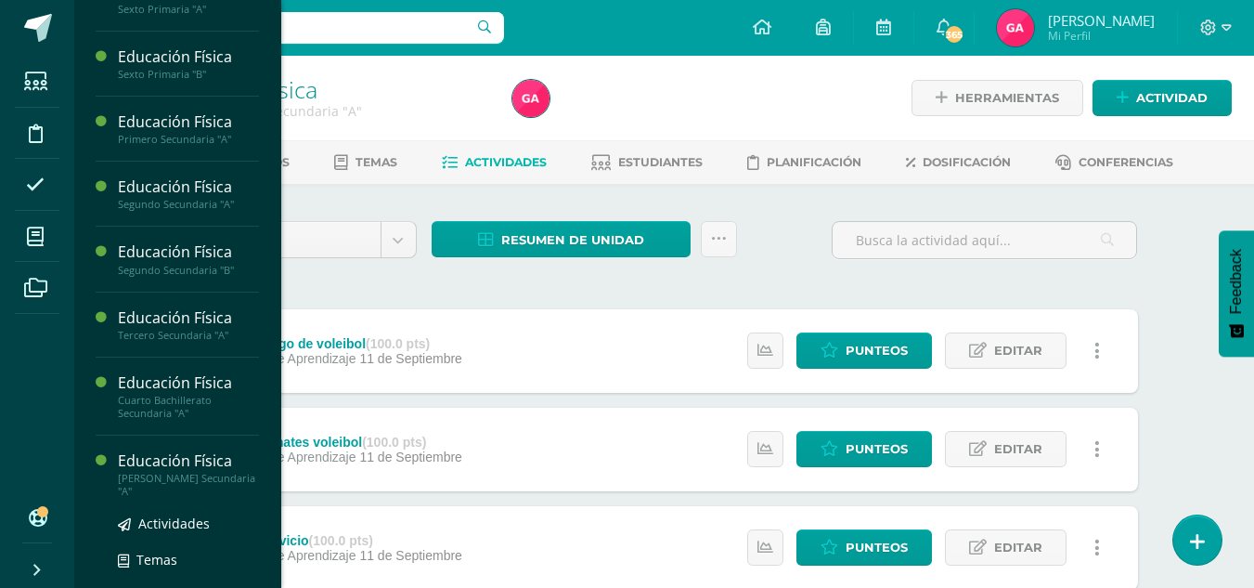
scroll to position [656, 0]
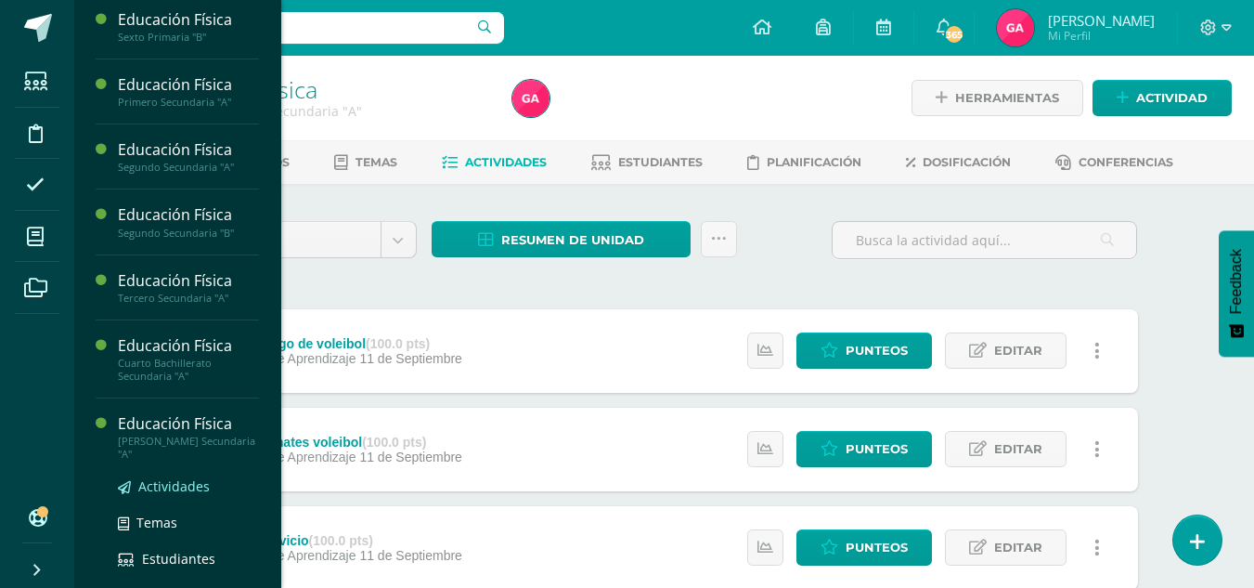
click at [162, 488] on span "Actividades" at bounding box center [173, 486] width 71 height 18
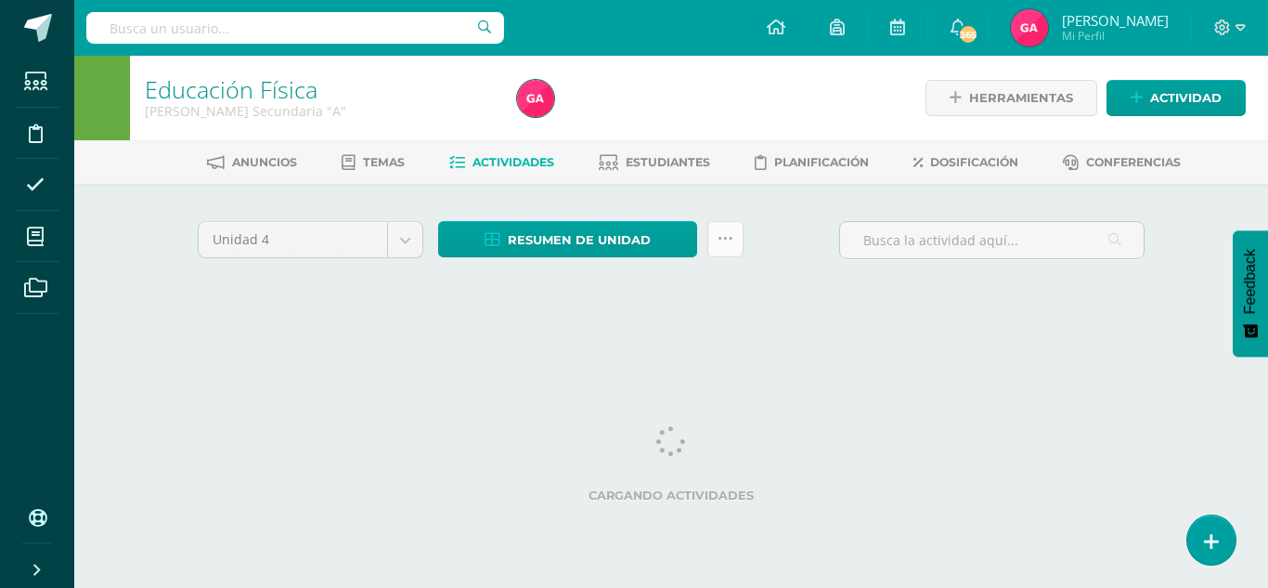
click at [725, 233] on icon at bounding box center [726, 239] width 16 height 16
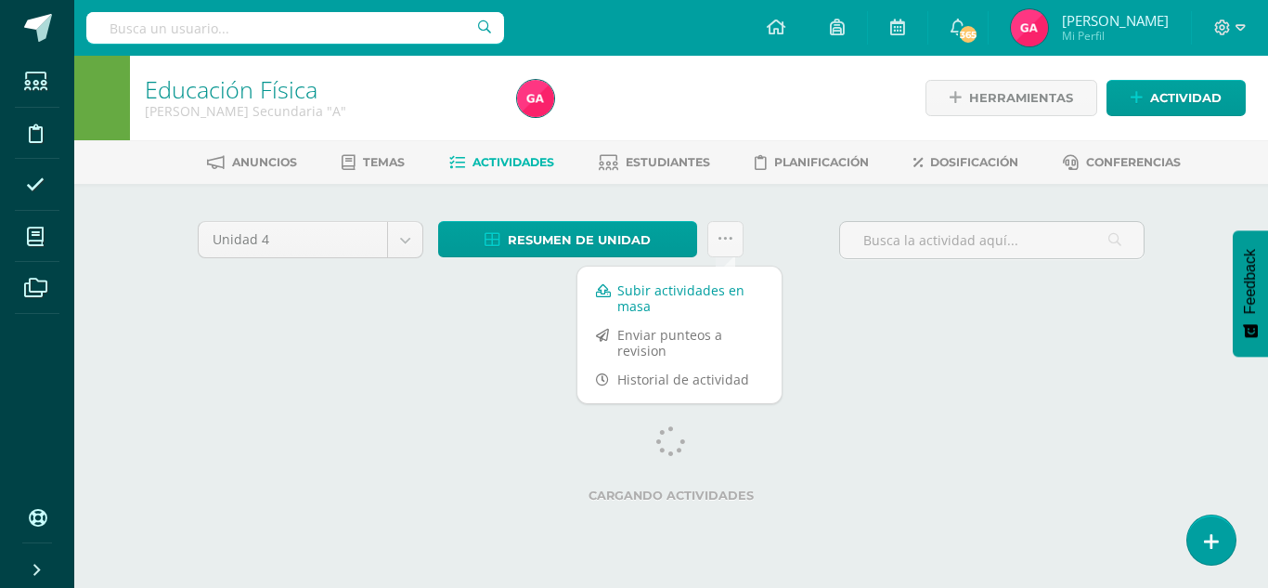
click at [710, 292] on link "Subir actividades en masa" at bounding box center [679, 298] width 204 height 45
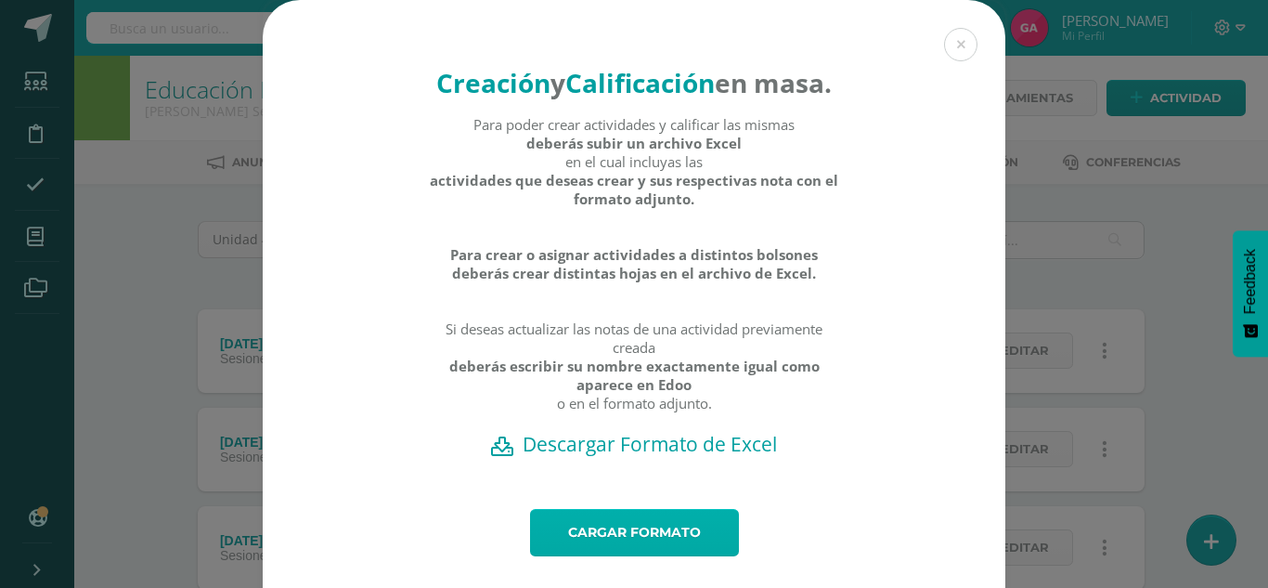
click at [664, 556] on link "Cargar formato" at bounding box center [634, 532] width 209 height 47
